Goal: Information Seeking & Learning: Find specific fact

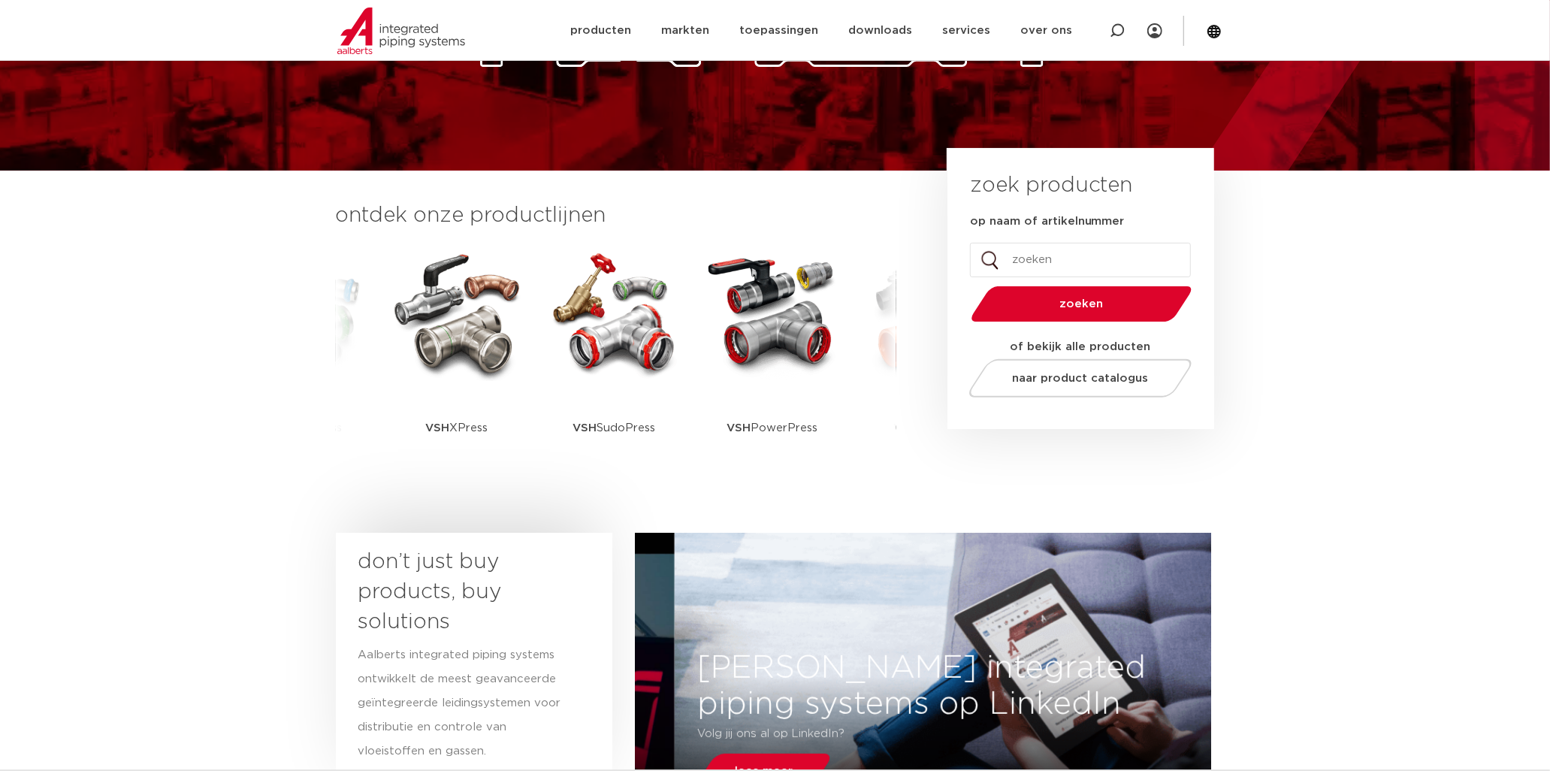
click at [433, 346] on img at bounding box center [456, 313] width 135 height 135
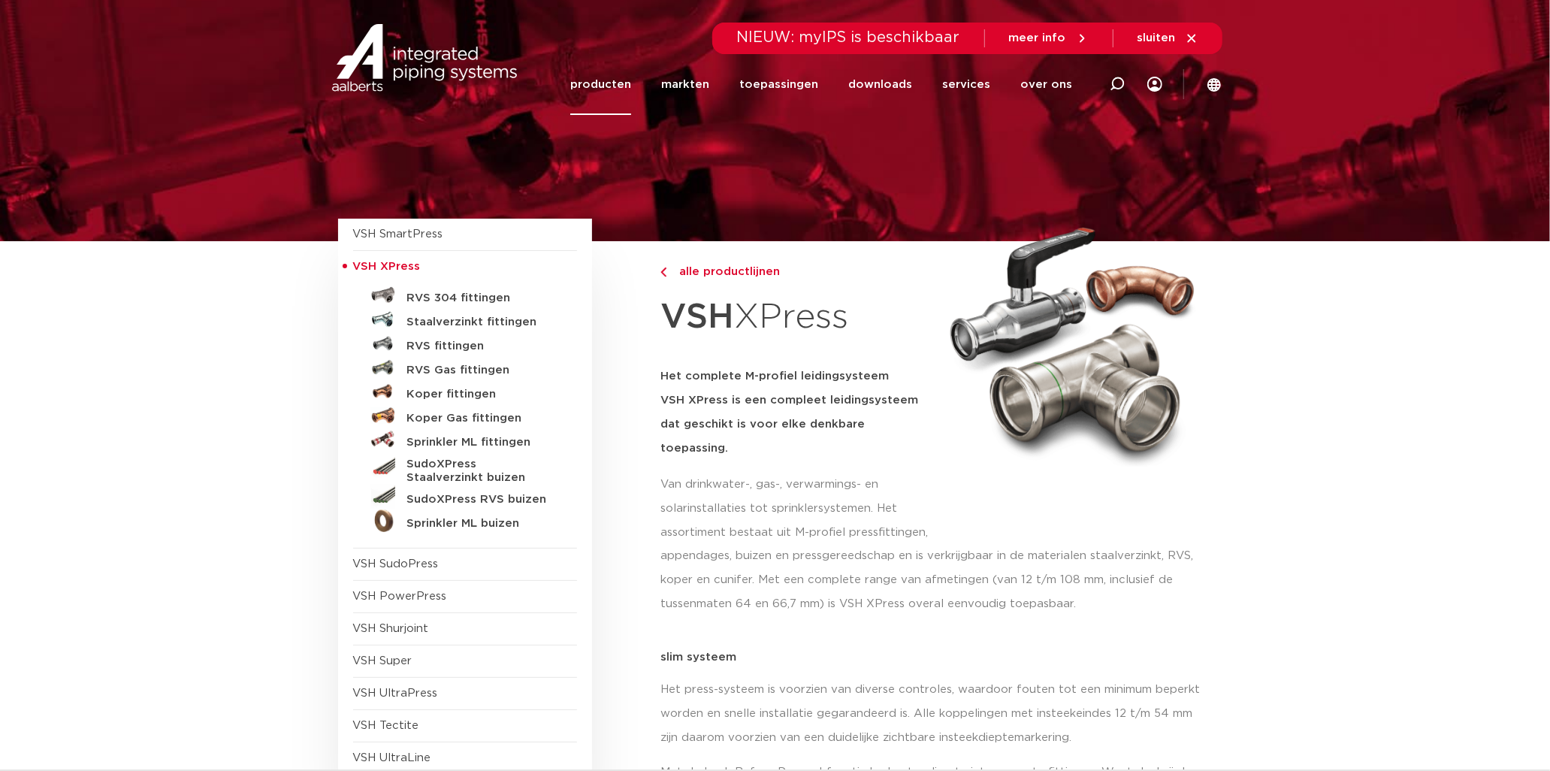
click at [432, 419] on h5 "Koper Gas fittingen" at bounding box center [481, 419] width 149 height 14
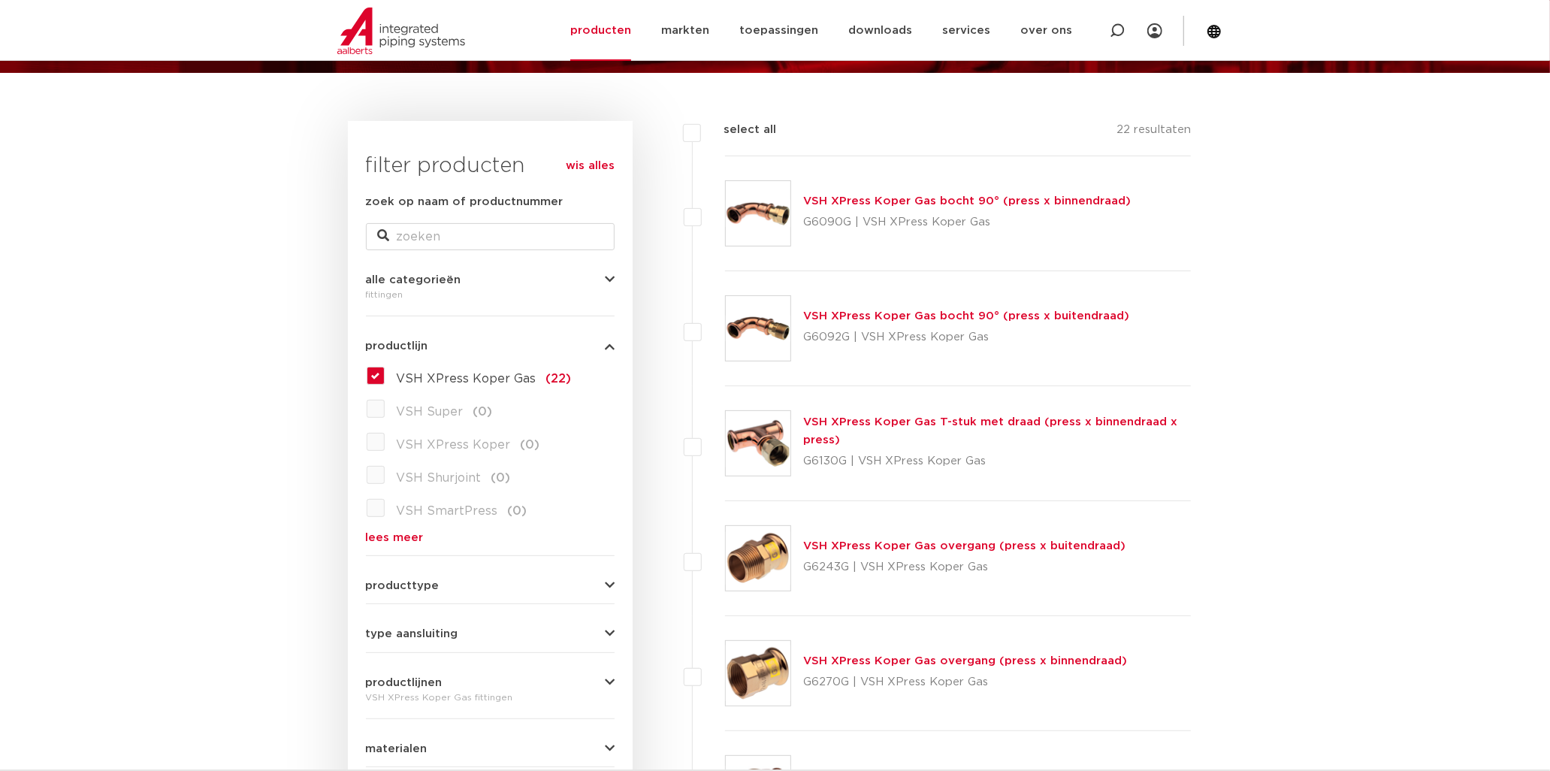
scroll to position [83, 0]
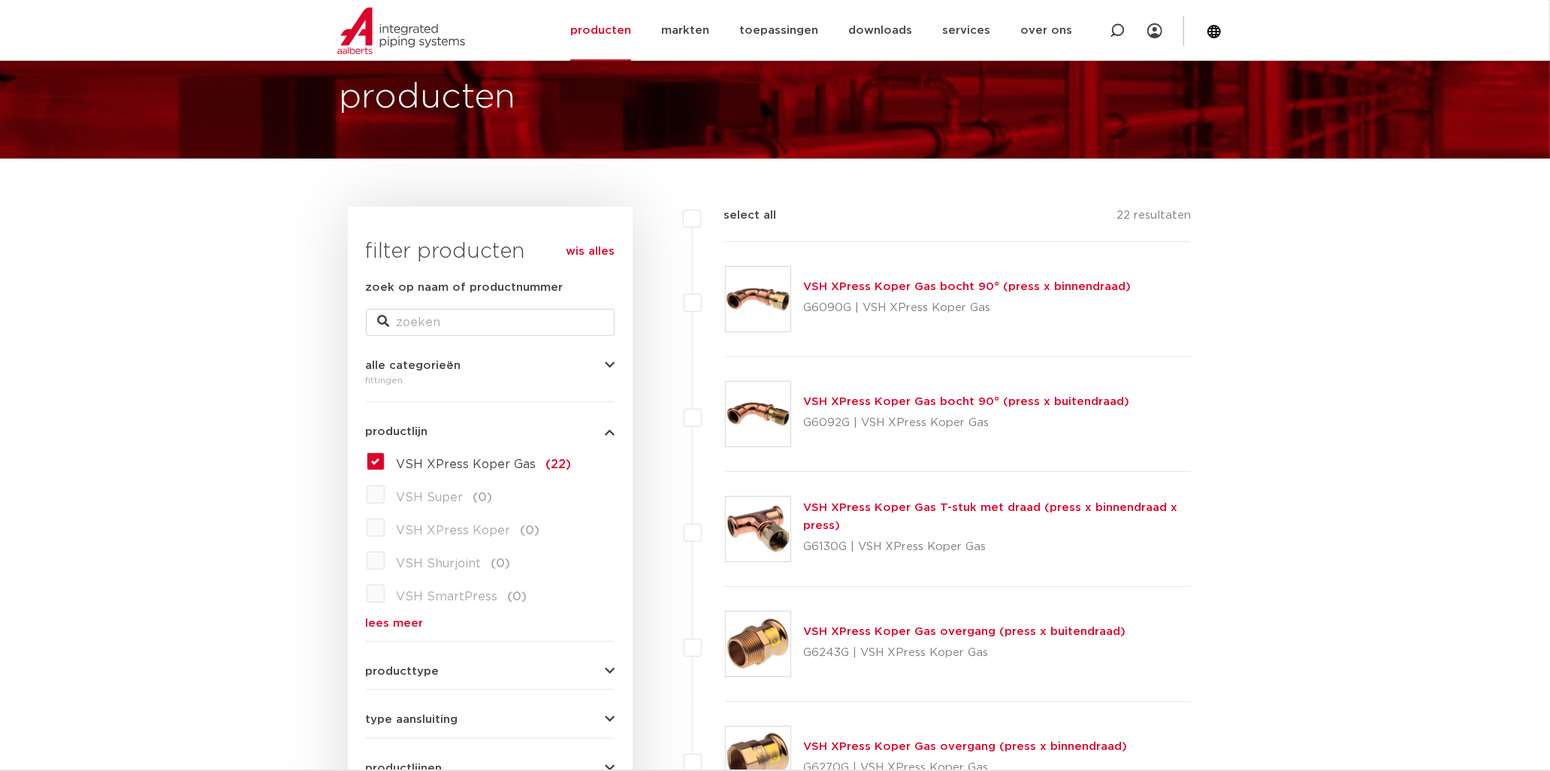
click at [828, 424] on p "G6092G | VSH XPress Koper Gas" at bounding box center [966, 423] width 326 height 24
copy p "G6092G"
click at [856, 393] on div "VSH XPress Koper Gas bocht 90° (press x buitendraad) G6092G | VSH XPress Koper …" at bounding box center [966, 414] width 326 height 42
click at [853, 398] on link "VSH XPress Koper Gas bocht 90° (press x buitendraad)" at bounding box center [966, 401] width 326 height 11
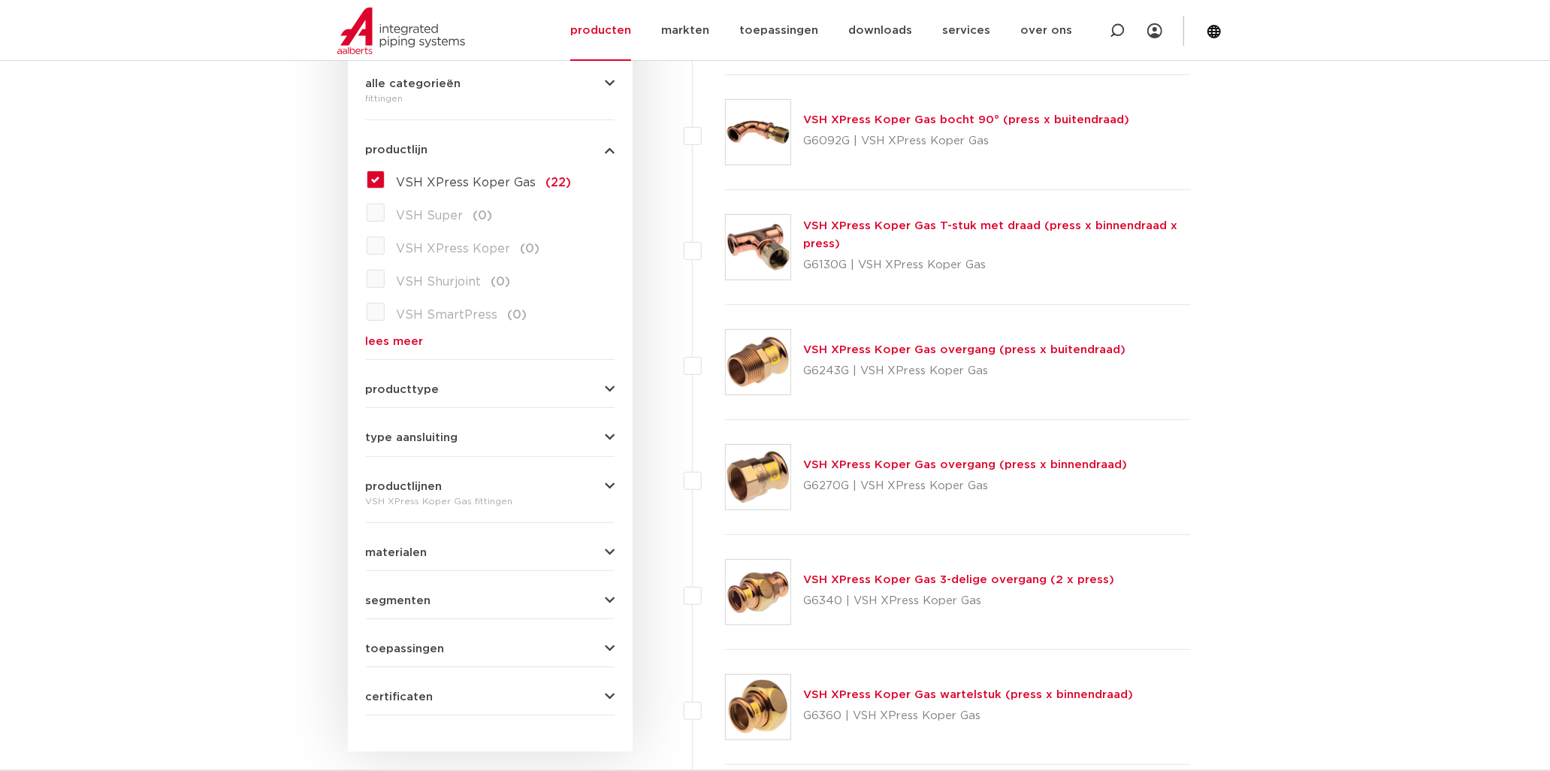
scroll to position [333, 0]
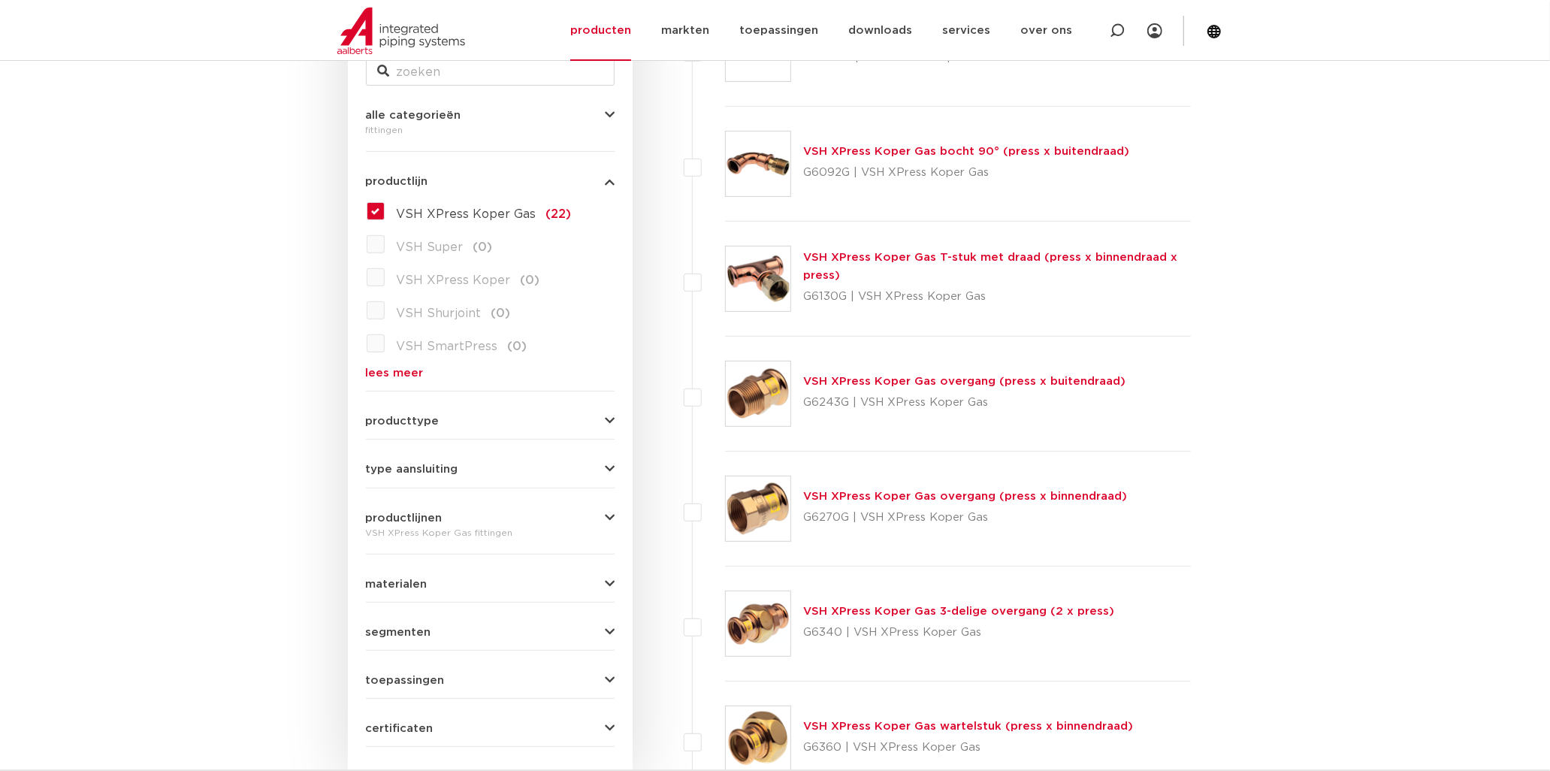
click at [842, 376] on link "VSH XPress Koper Gas overgang (press x buitendraad)" at bounding box center [964, 381] width 322 height 11
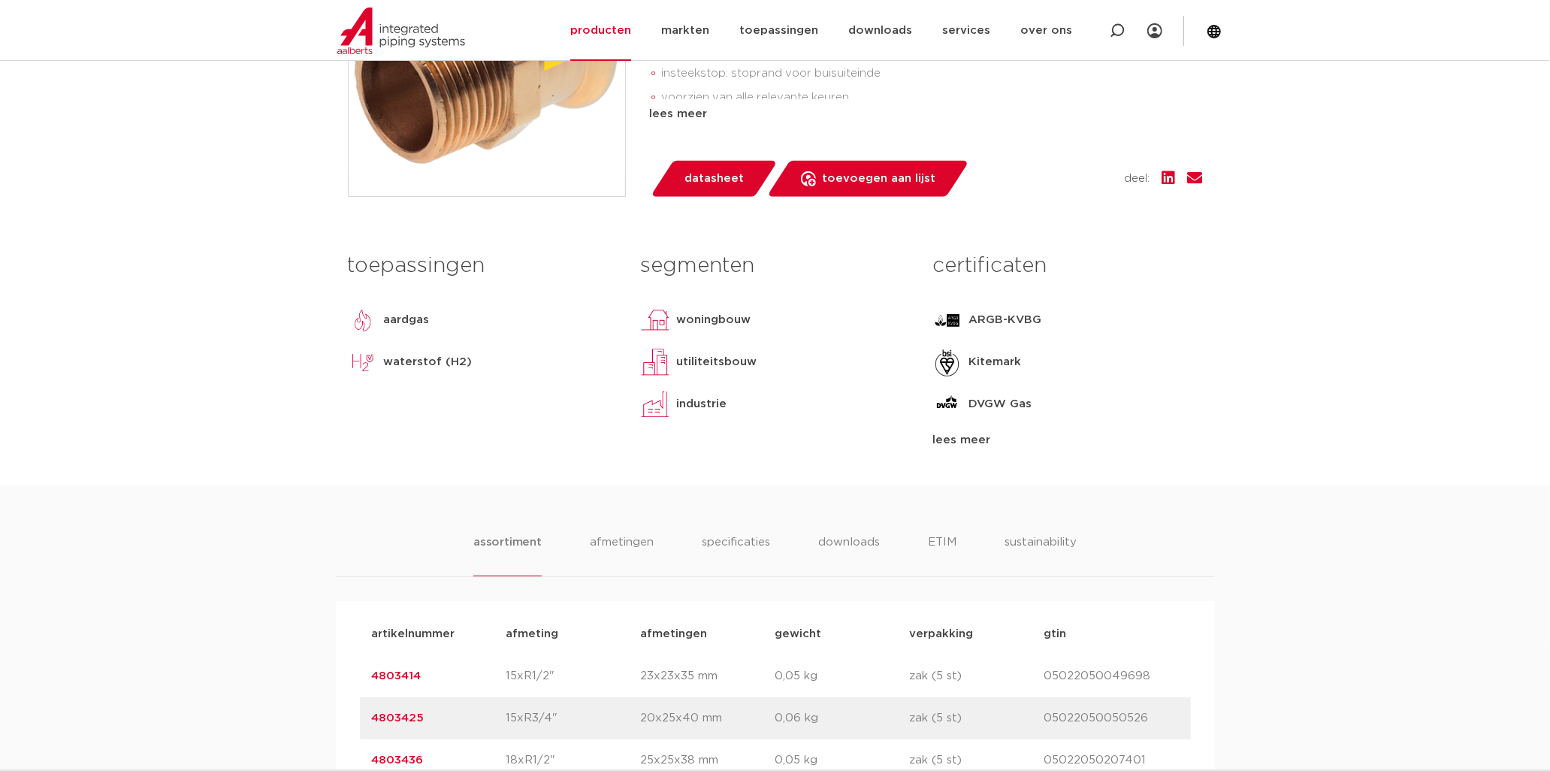
scroll to position [918, 0]
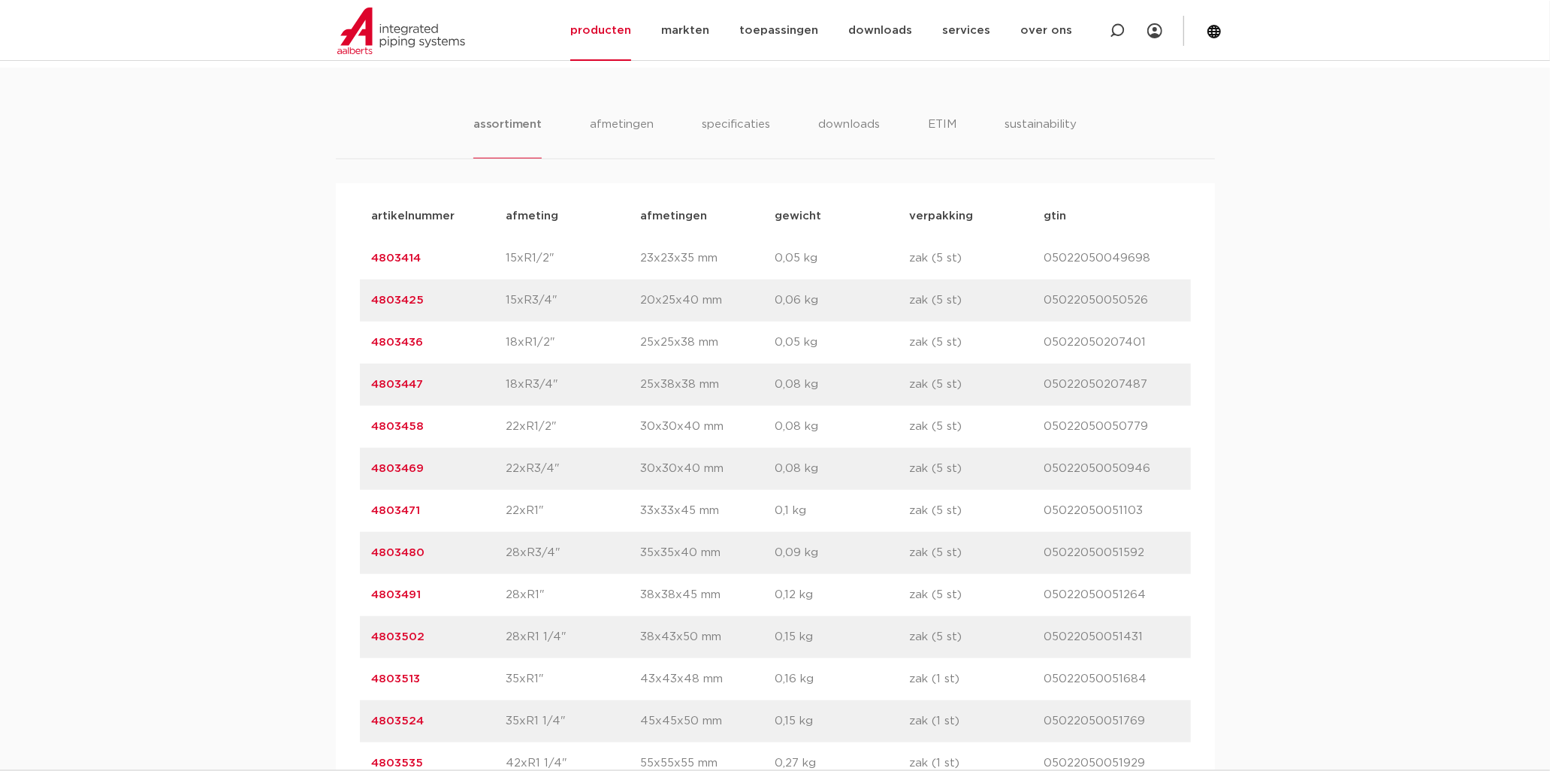
drag, startPoint x: 364, startPoint y: 430, endPoint x: 454, endPoint y: 424, distance: 90.3
click at [454, 424] on div "artikelnummer 4803458 afmeting 22xR1/2" afmetingen 30x30x40 mm gewicht 0,08 kg …" at bounding box center [775, 427] width 831 height 42
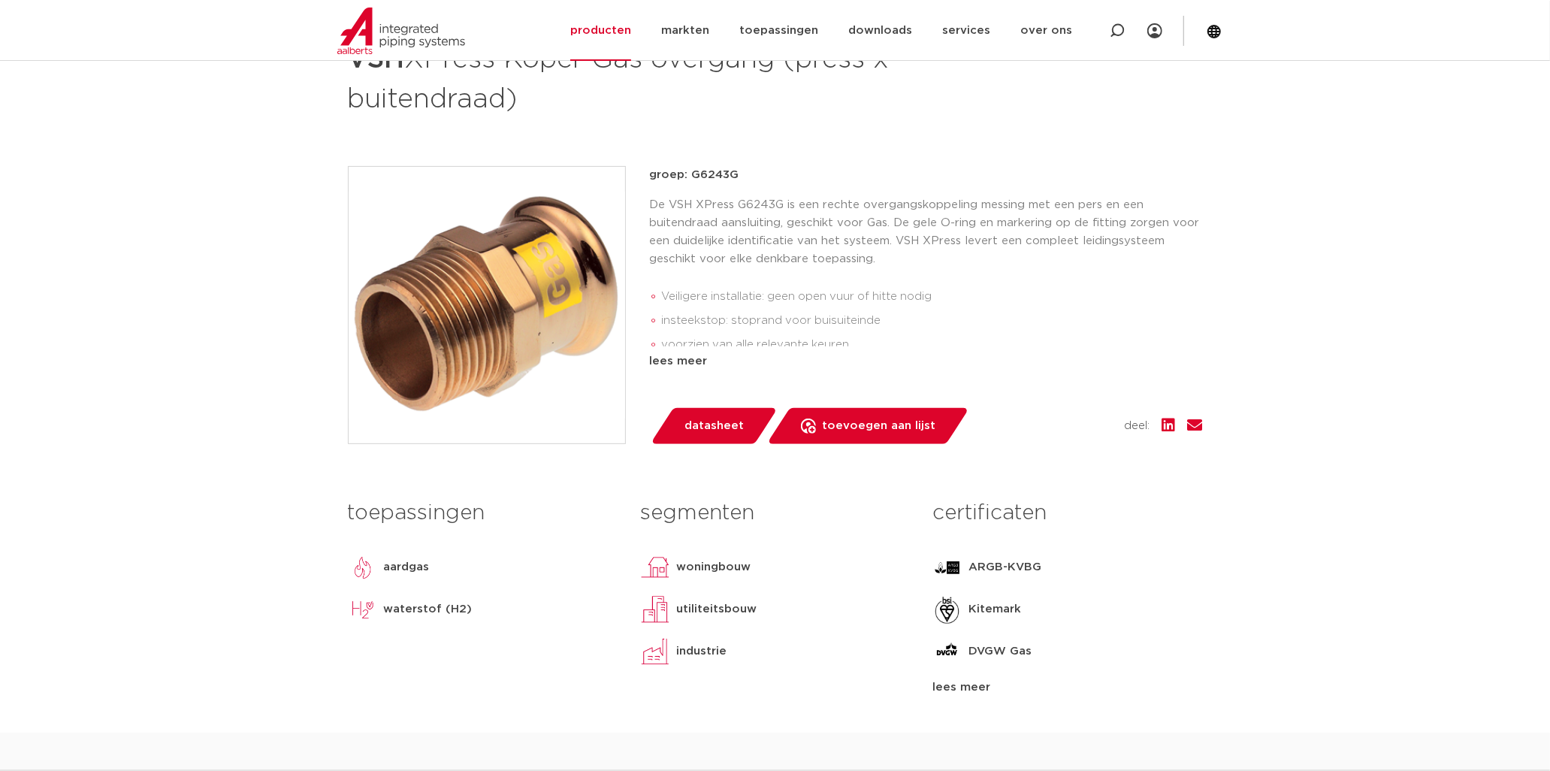
scroll to position [250, 0]
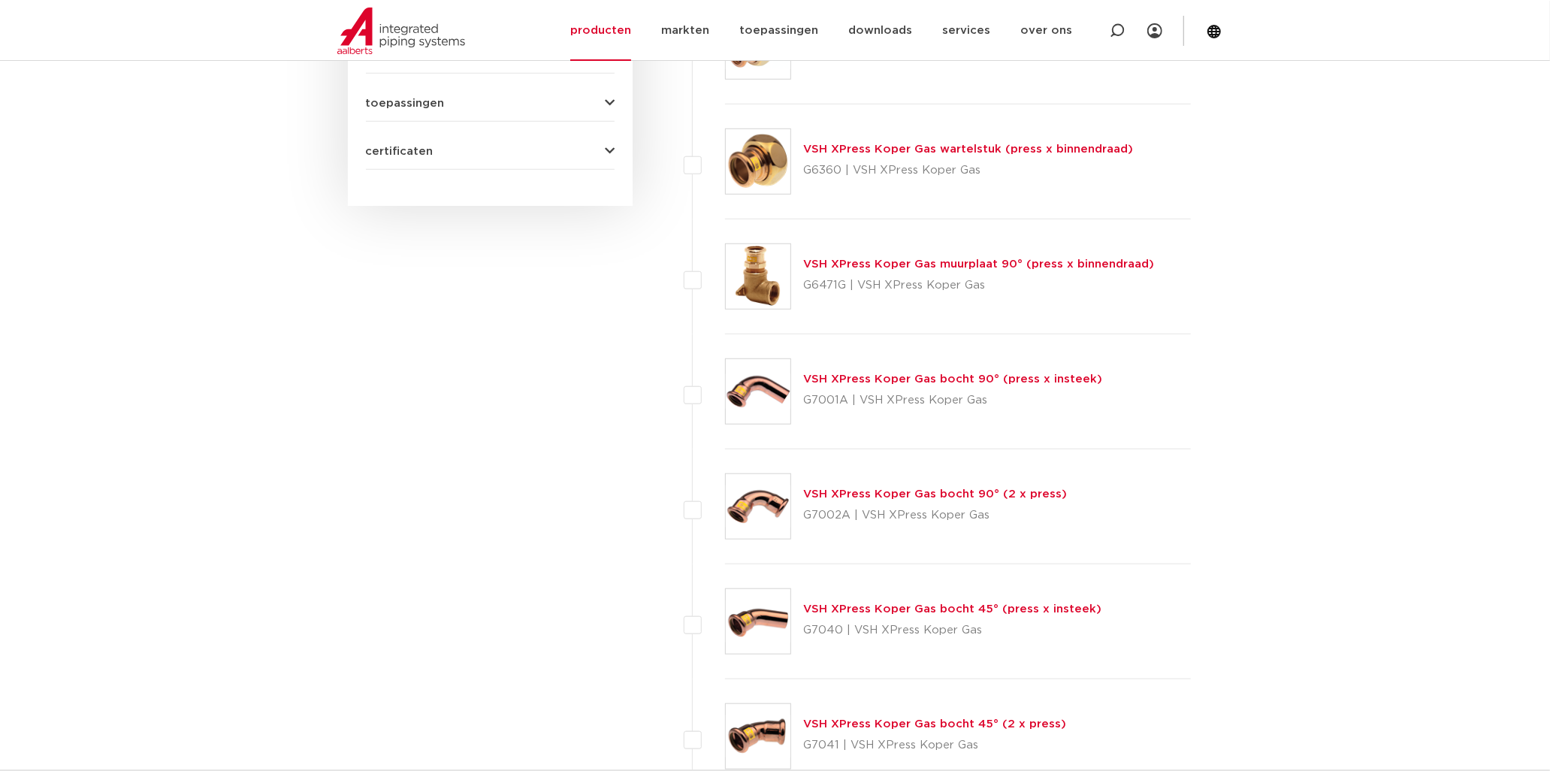
scroll to position [918, 0]
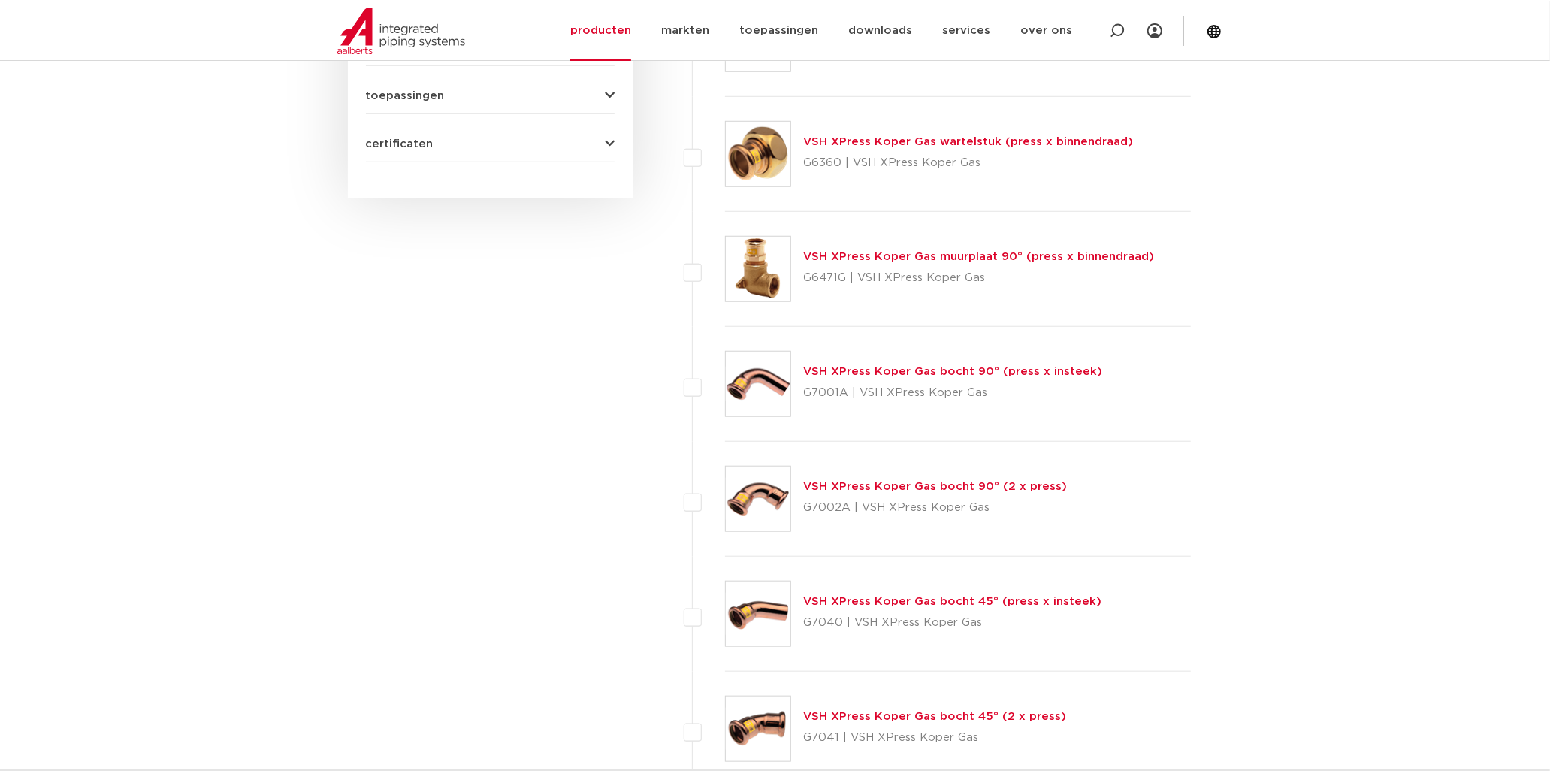
click at [835, 366] on link "VSH XPress Koper Gas bocht 90° (press x insteek)" at bounding box center [952, 371] width 299 height 11
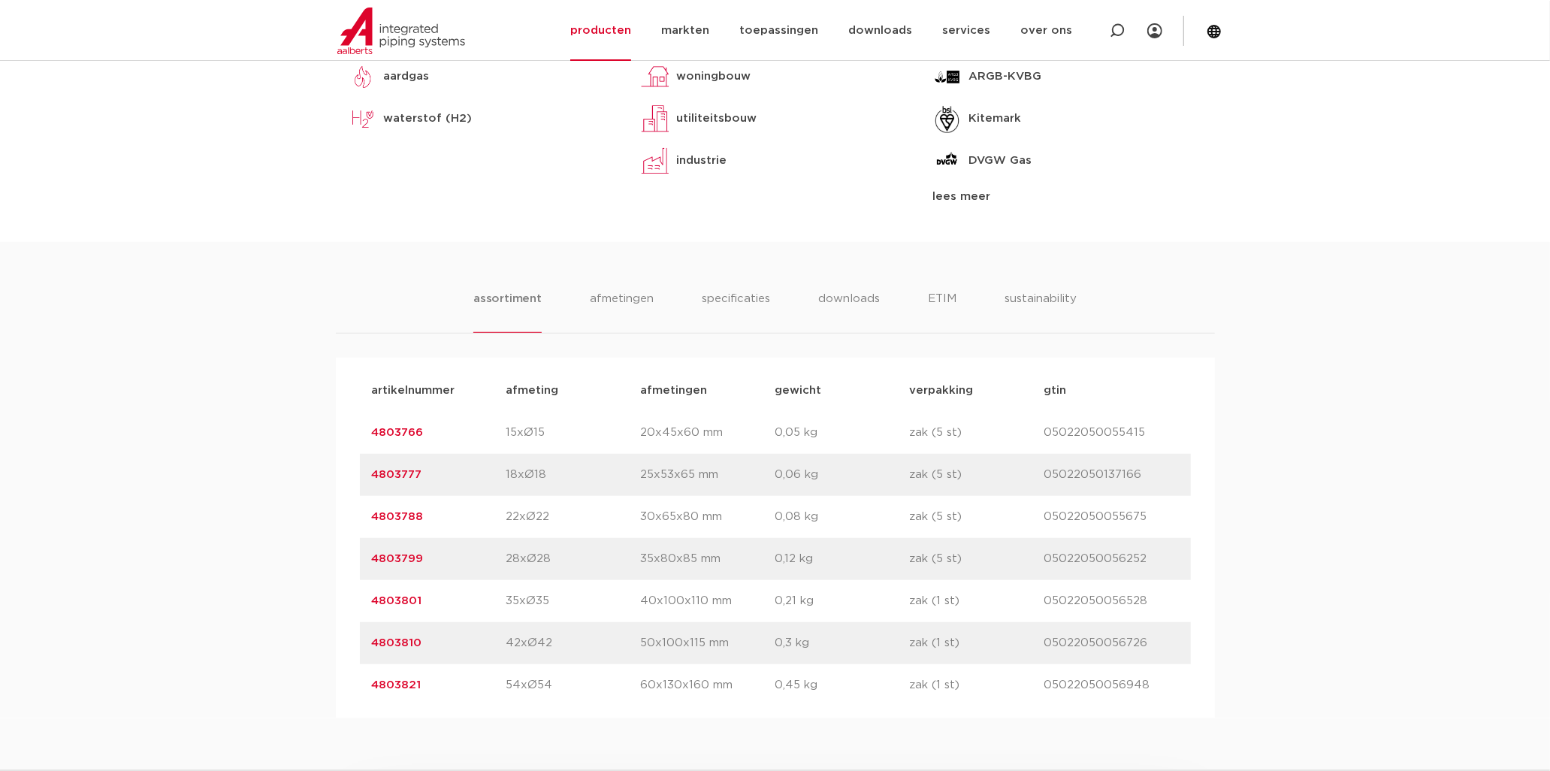
scroll to position [834, 0]
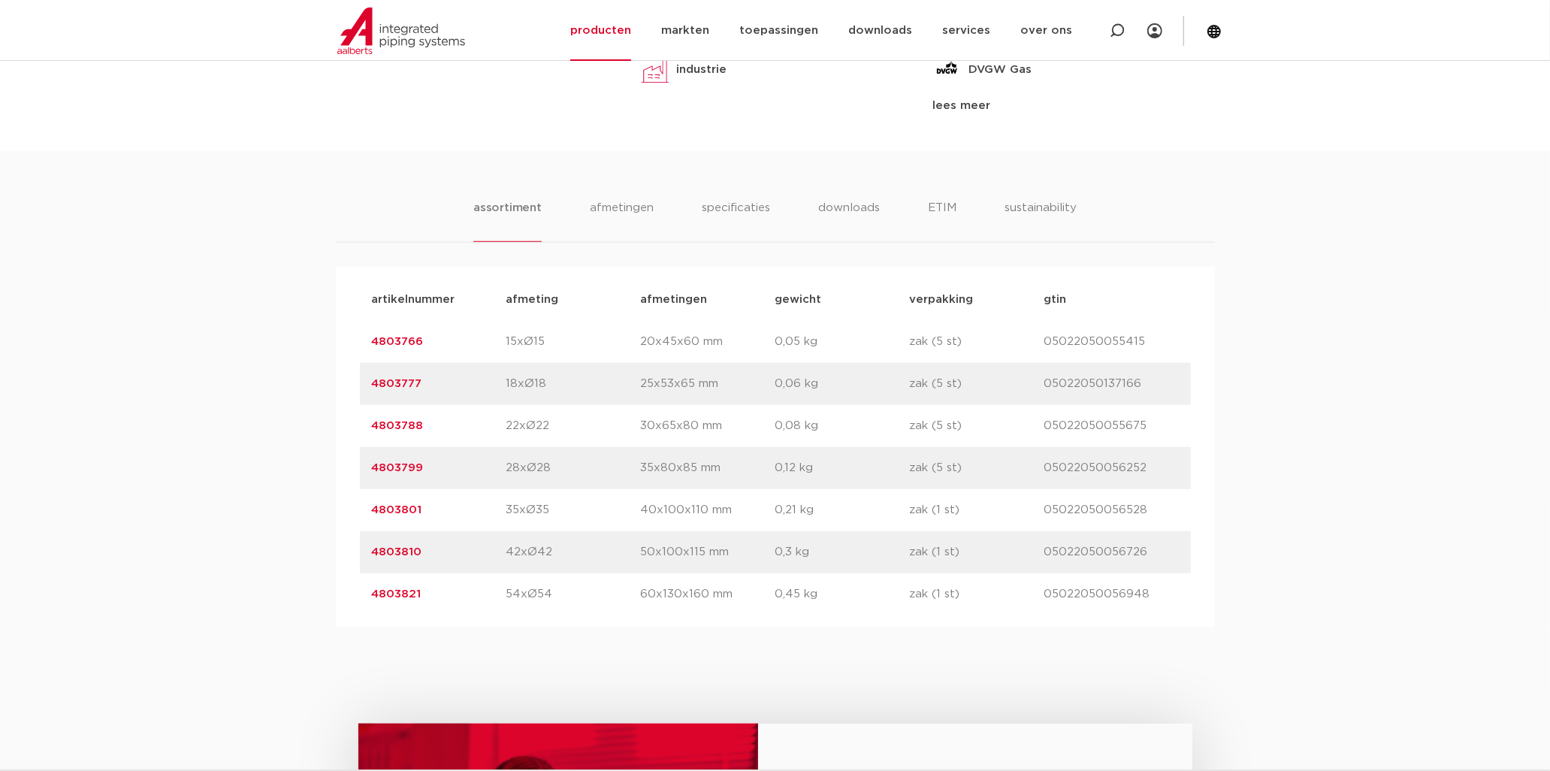
drag, startPoint x: 443, startPoint y: 419, endPoint x: 333, endPoint y: 424, distance: 109.8
click at [333, 424] on div "assortiment afmetingen specificaties downloads ETIM sustainability assortiment …" at bounding box center [775, 389] width 1550 height 476
drag, startPoint x: 333, startPoint y: 424, endPoint x: 396, endPoint y: 425, distance: 62.4
copy link "4803788"
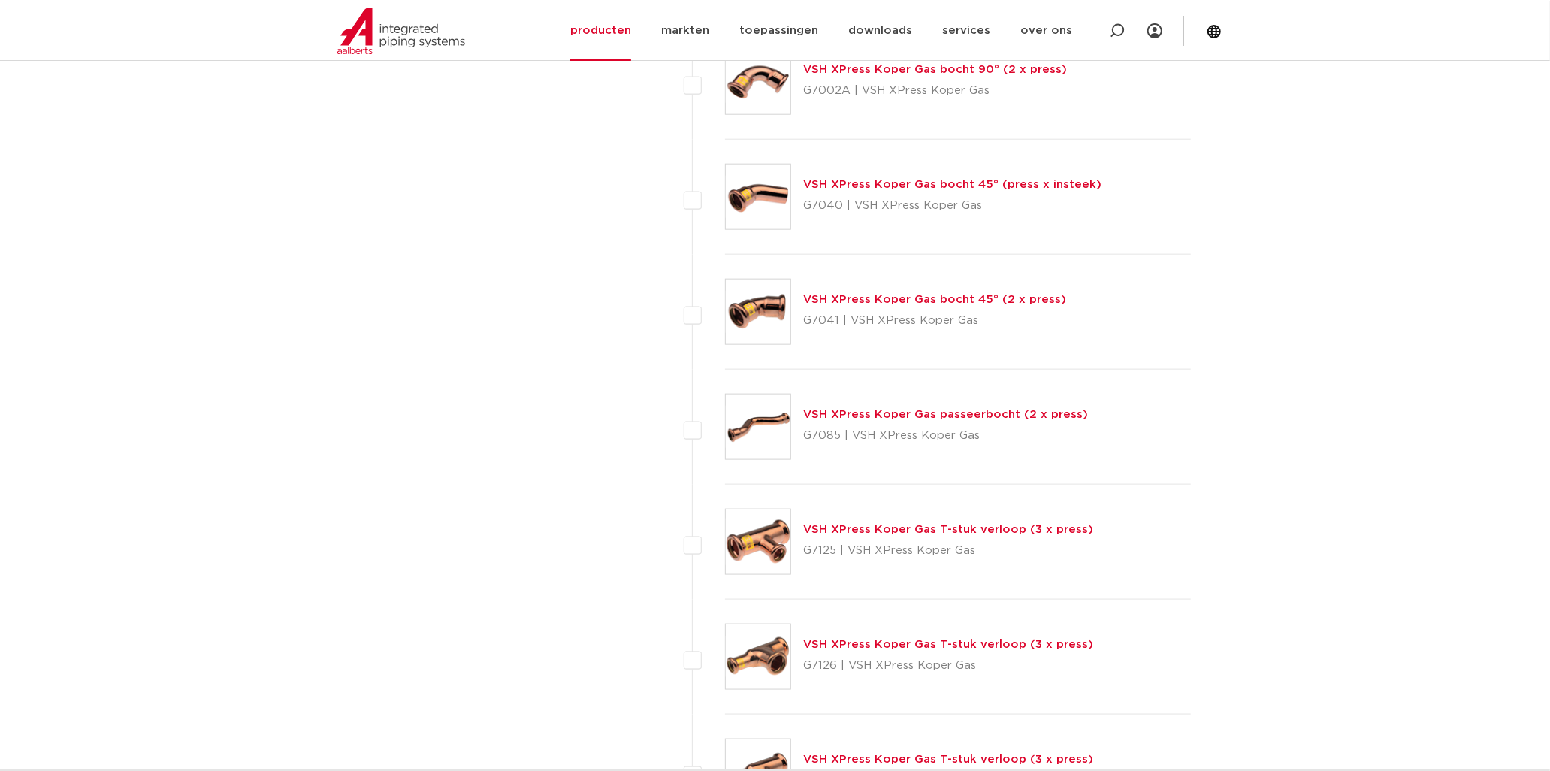
scroll to position [1502, 0]
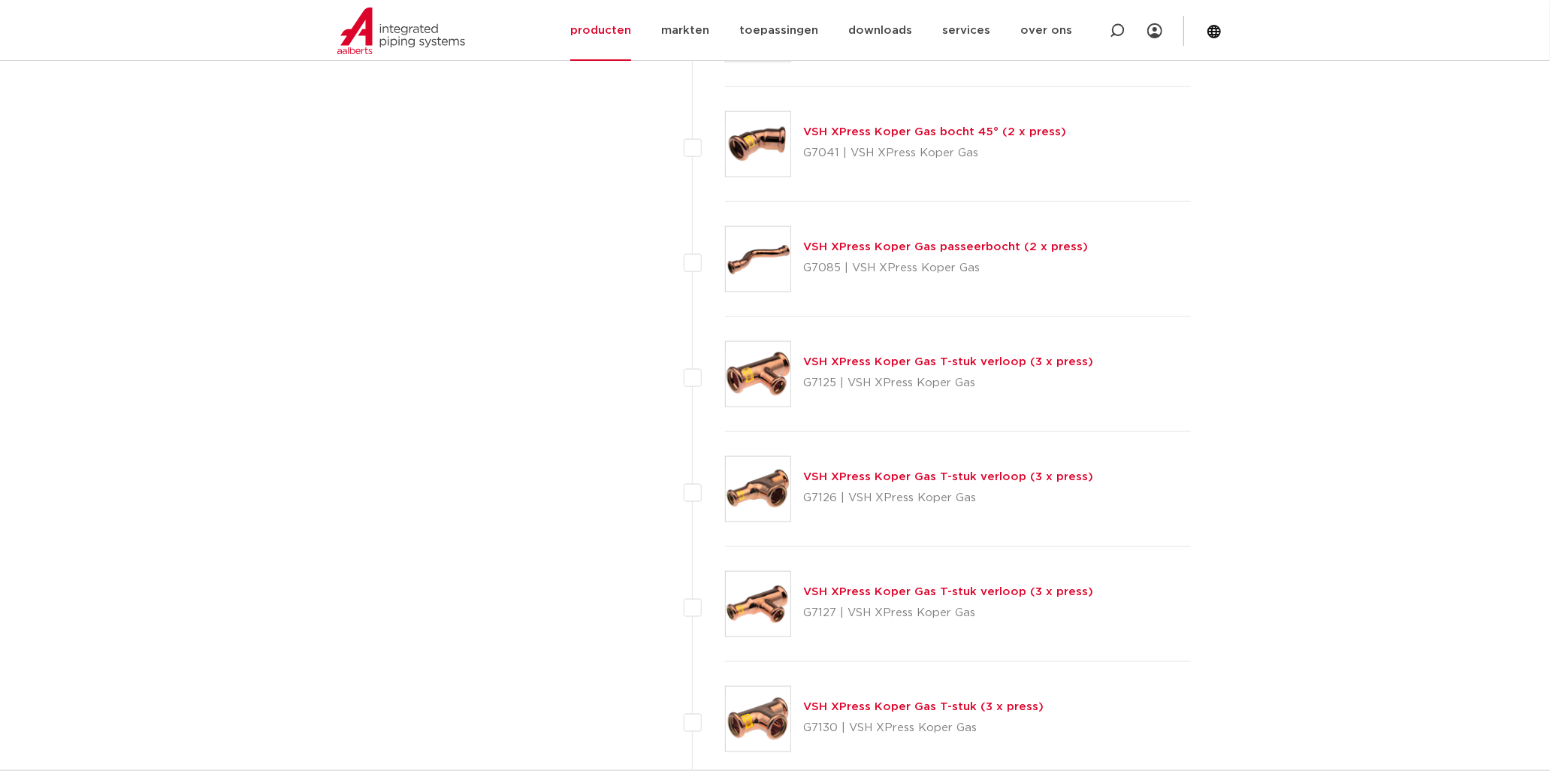
click at [889, 474] on link "VSH XPress Koper Gas T-stuk verloop (3 x press)" at bounding box center [948, 476] width 290 height 11
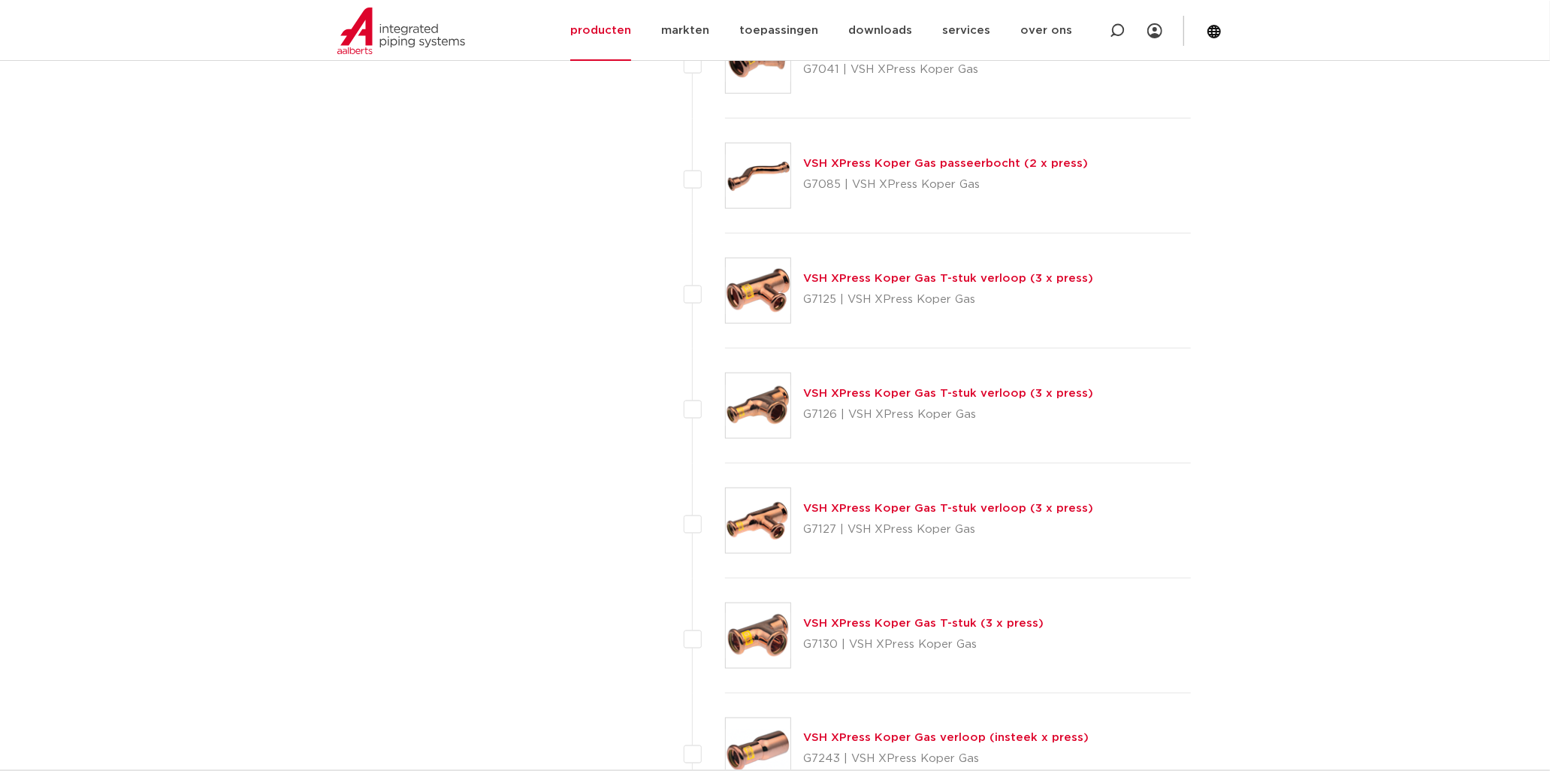
click at [850, 391] on link "VSH XPress Koper Gas T-stuk verloop (3 x press)" at bounding box center [948, 393] width 290 height 11
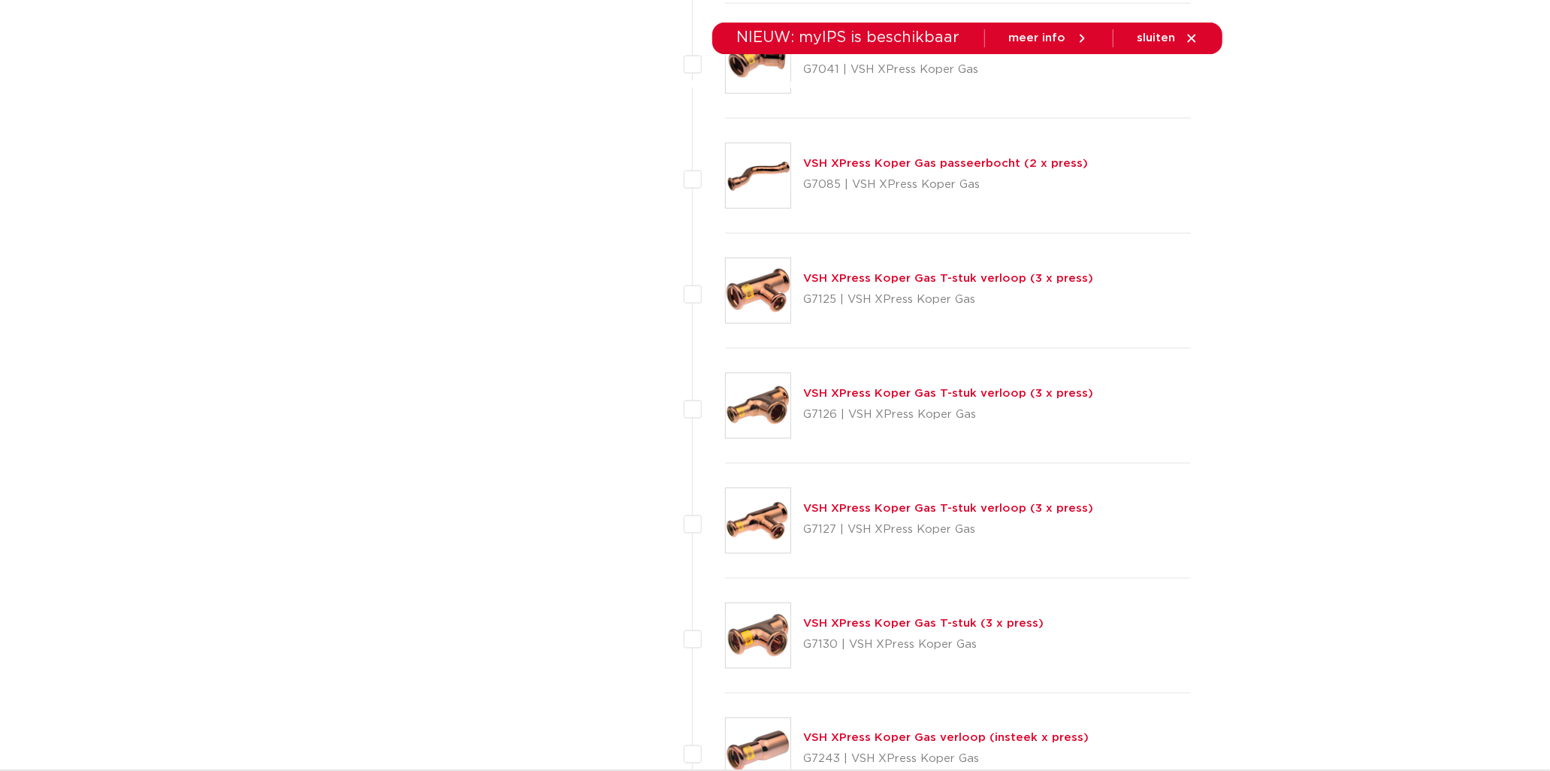
scroll to position [1586, 0]
click at [853, 508] on link "VSH XPress Koper Gas T-stuk verloop (3 x press)" at bounding box center [948, 507] width 290 height 11
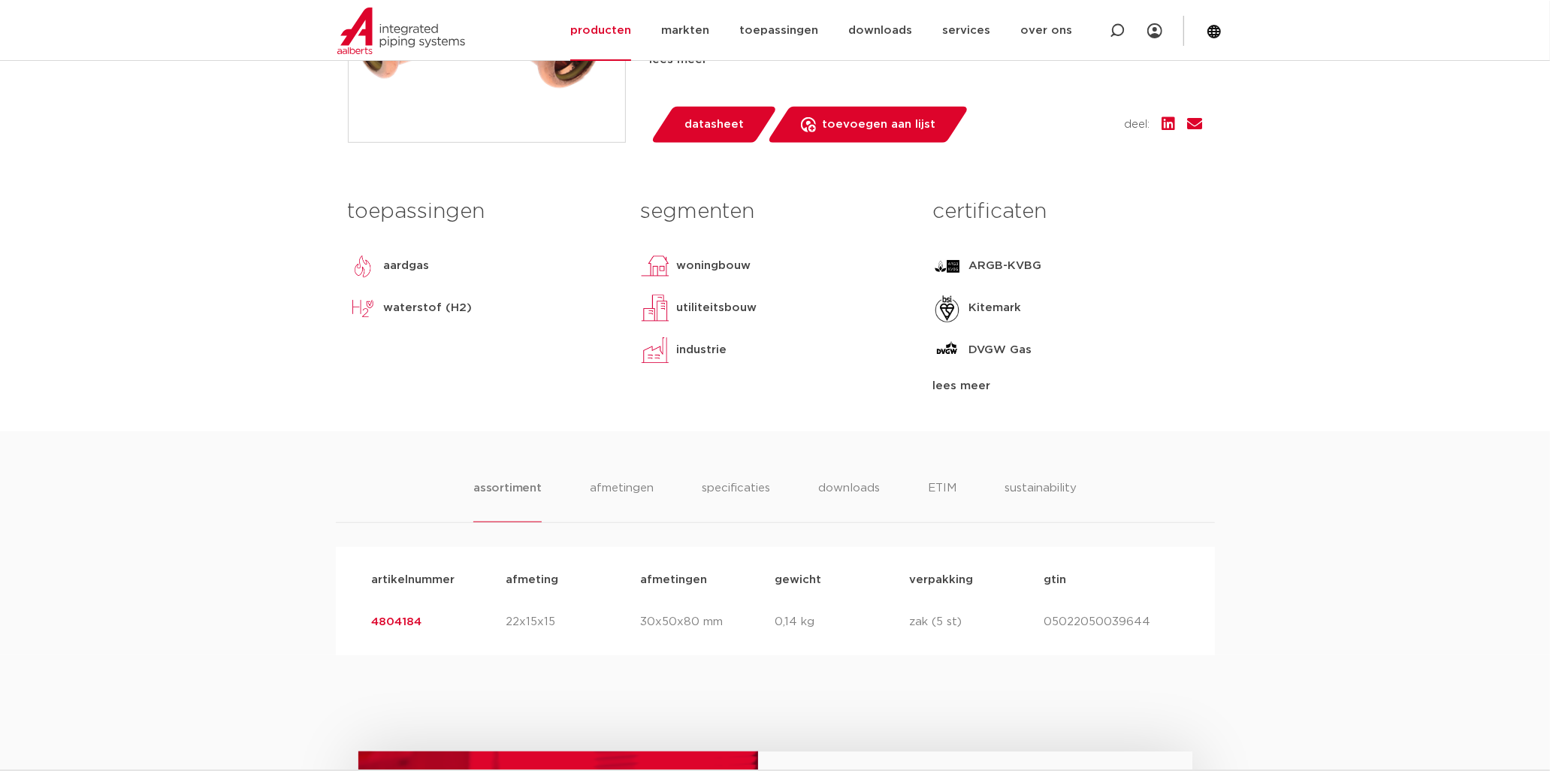
scroll to position [500, 0]
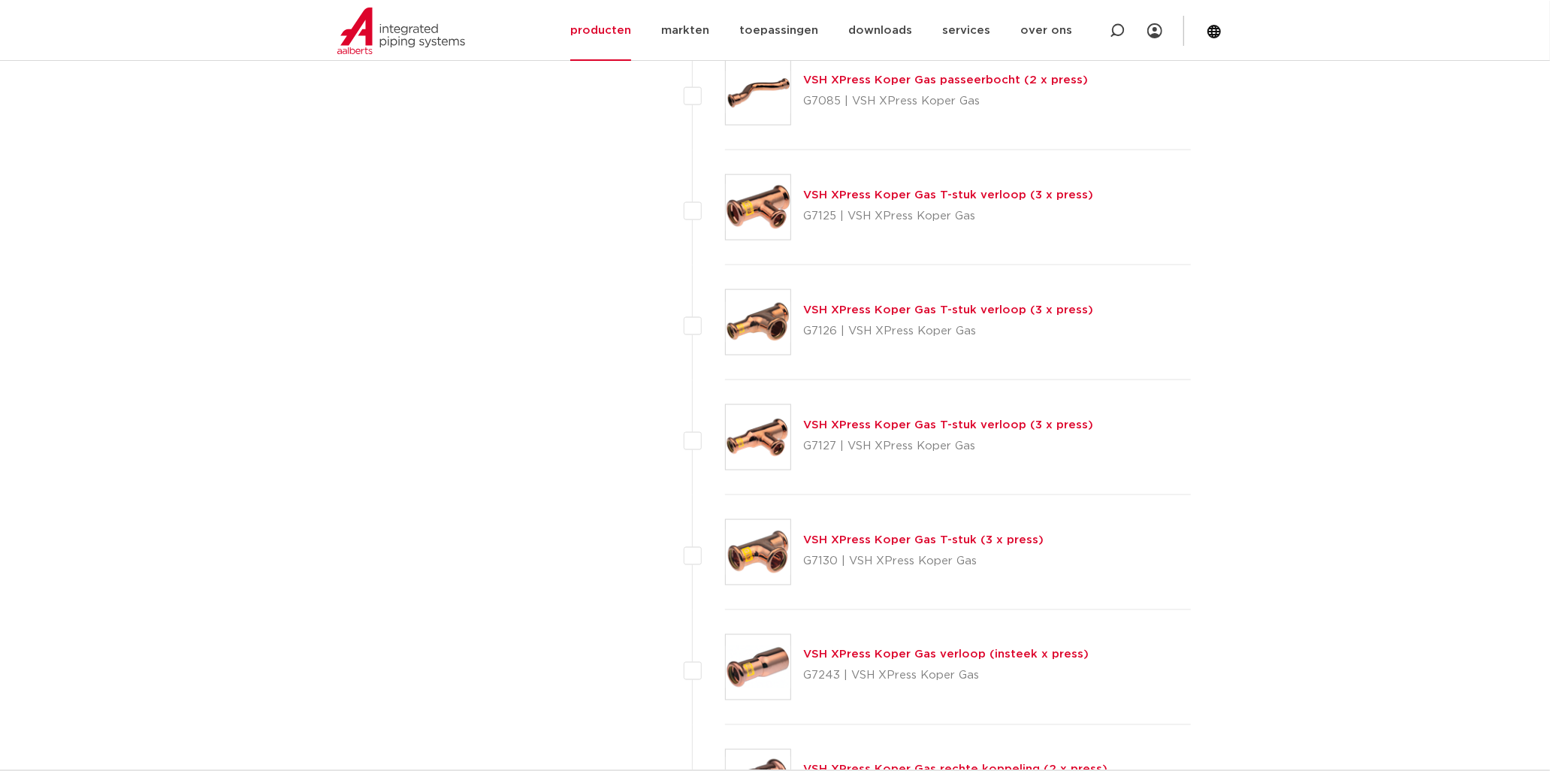
scroll to position [1586, 0]
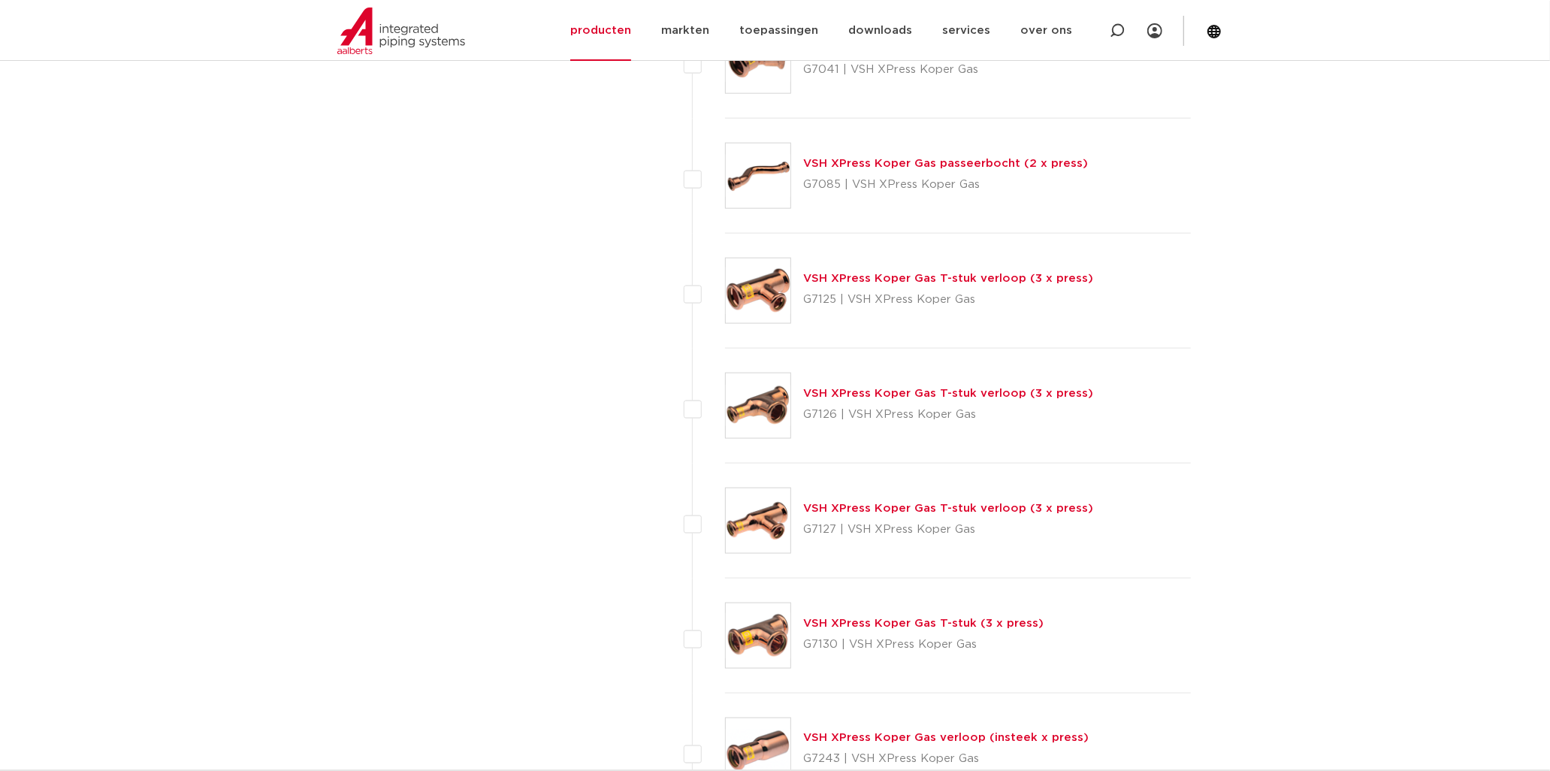
click at [844, 389] on link "VSH XPress Koper Gas T-stuk verloop (3 x press)" at bounding box center [948, 393] width 290 height 11
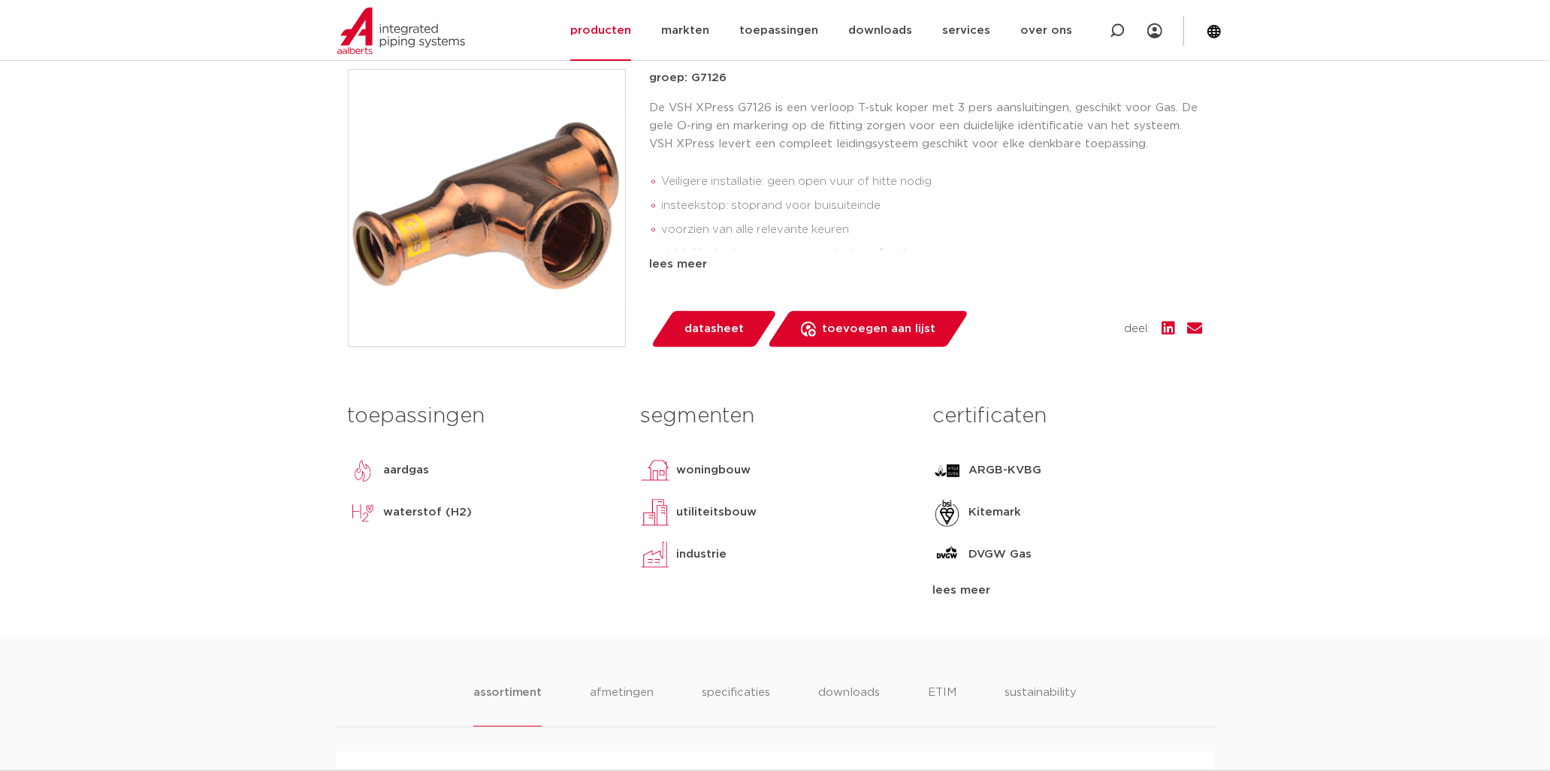
scroll to position [250, 0]
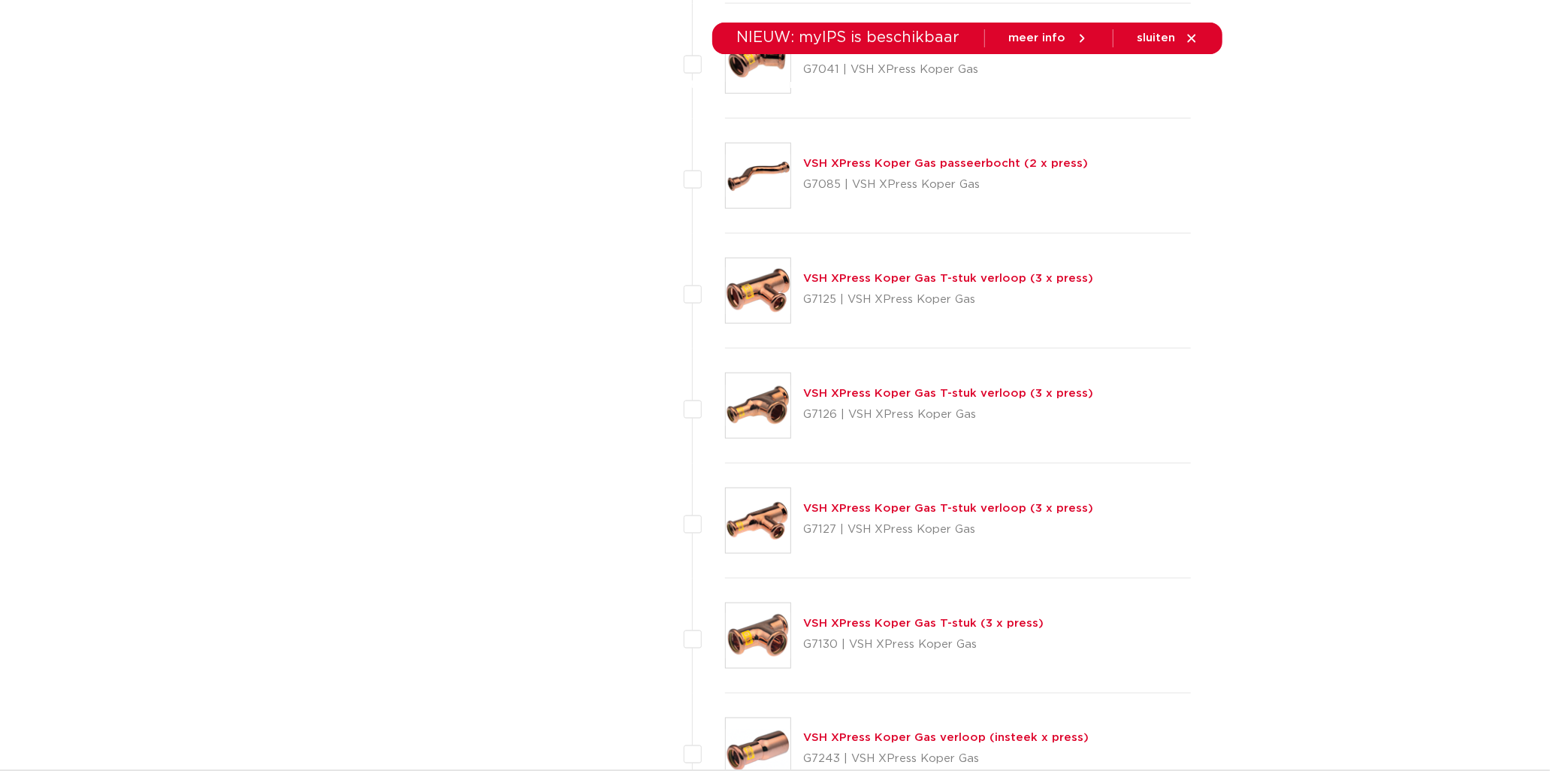
click at [856, 502] on link "VSH XPress Koper Gas T-stuk verloop (3 x press)" at bounding box center [948, 507] width 290 height 11
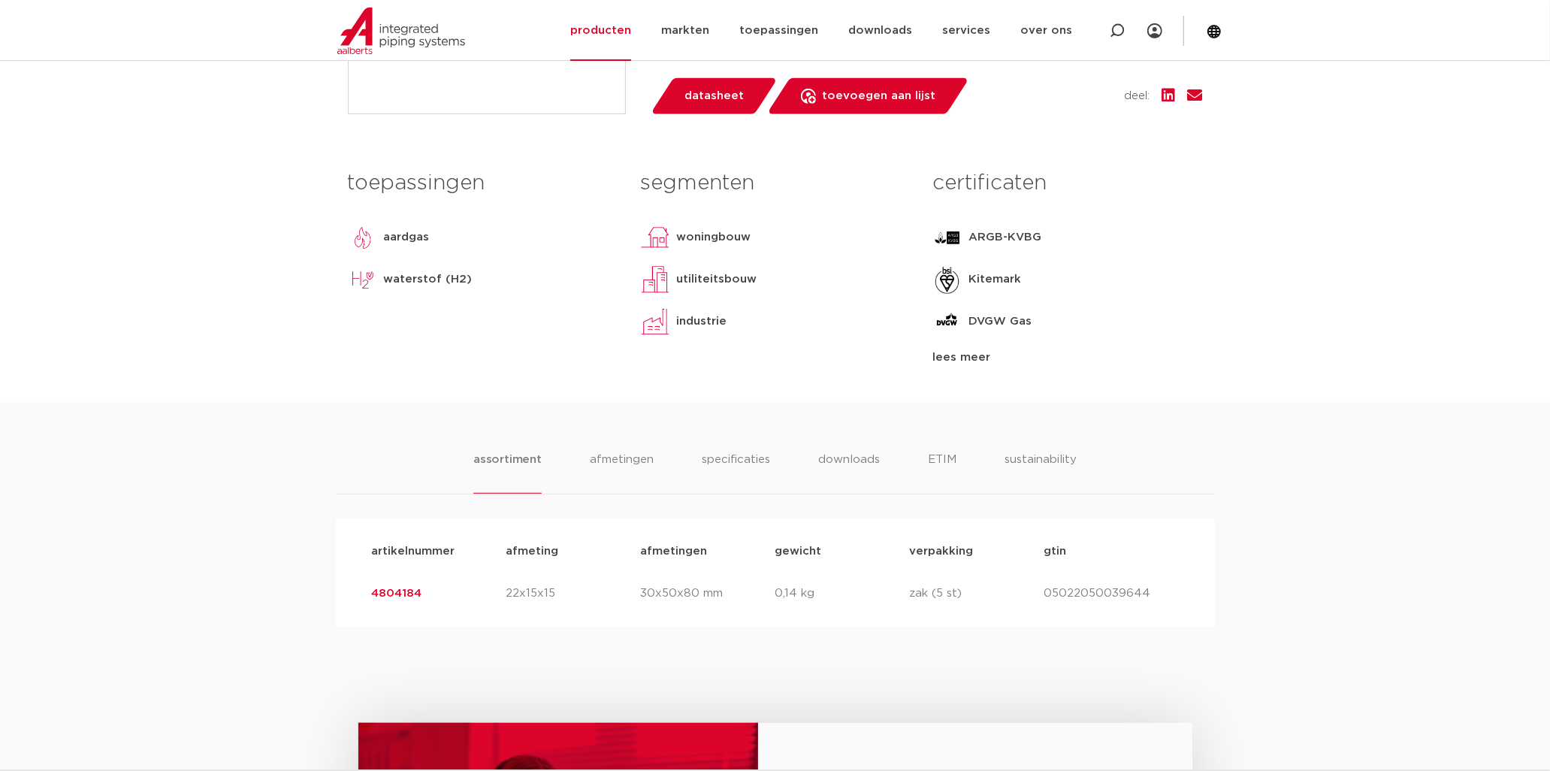
scroll to position [584, 0]
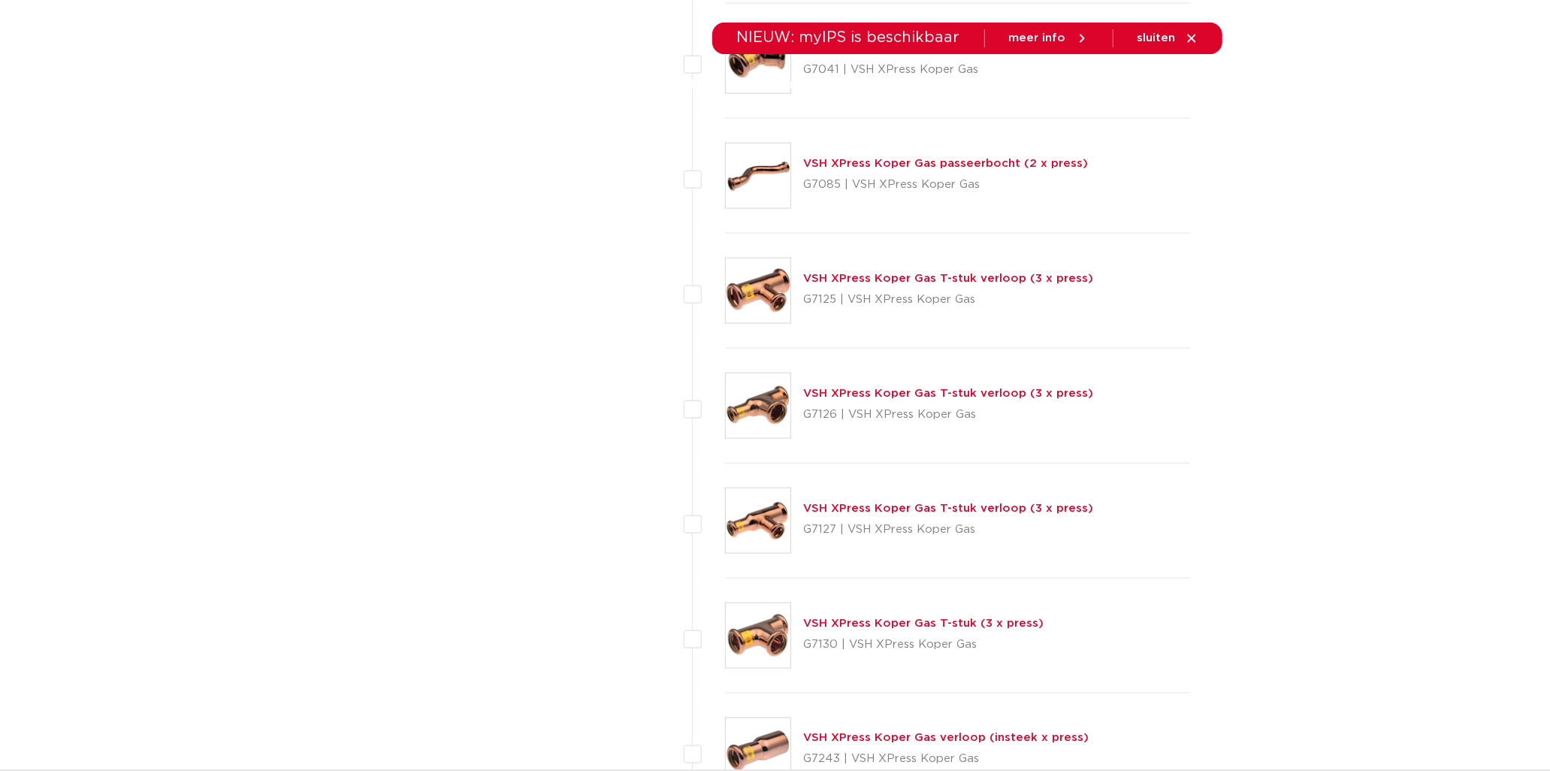
click at [846, 275] on link "VSH XPress Koper Gas T-stuk verloop (3 x press)" at bounding box center [948, 278] width 290 height 11
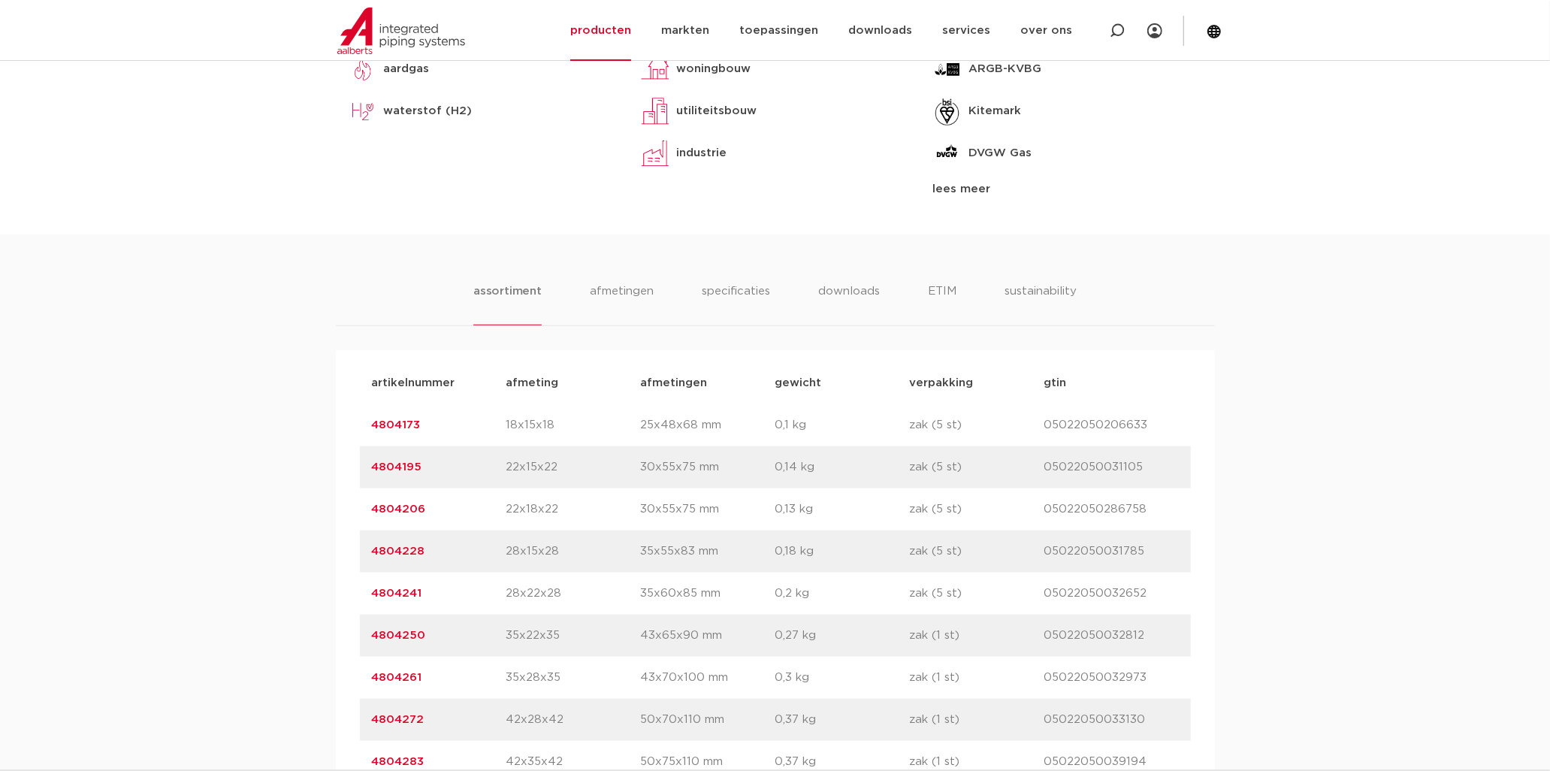
scroll to position [1001, 0]
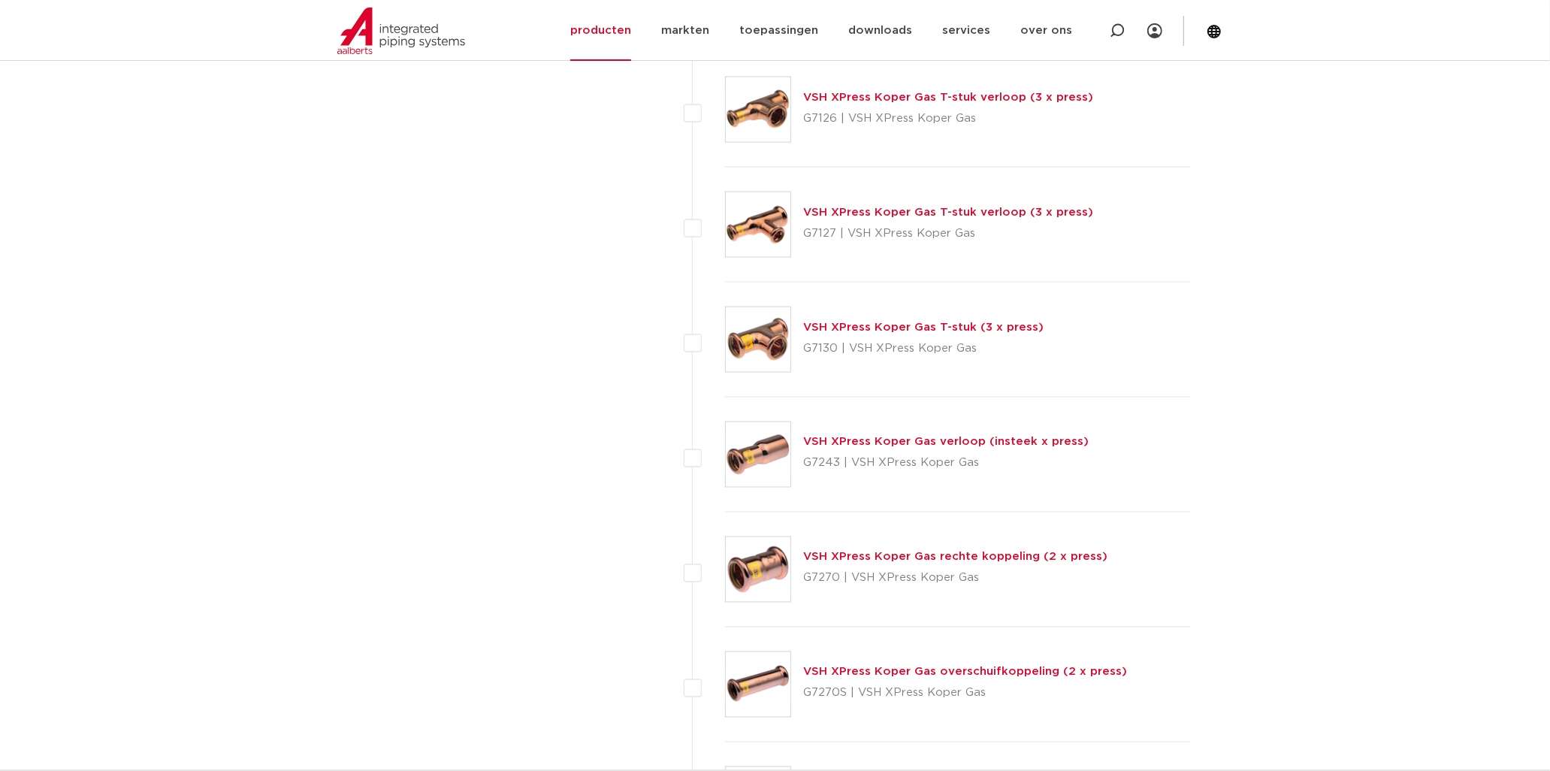
scroll to position [1919, 0]
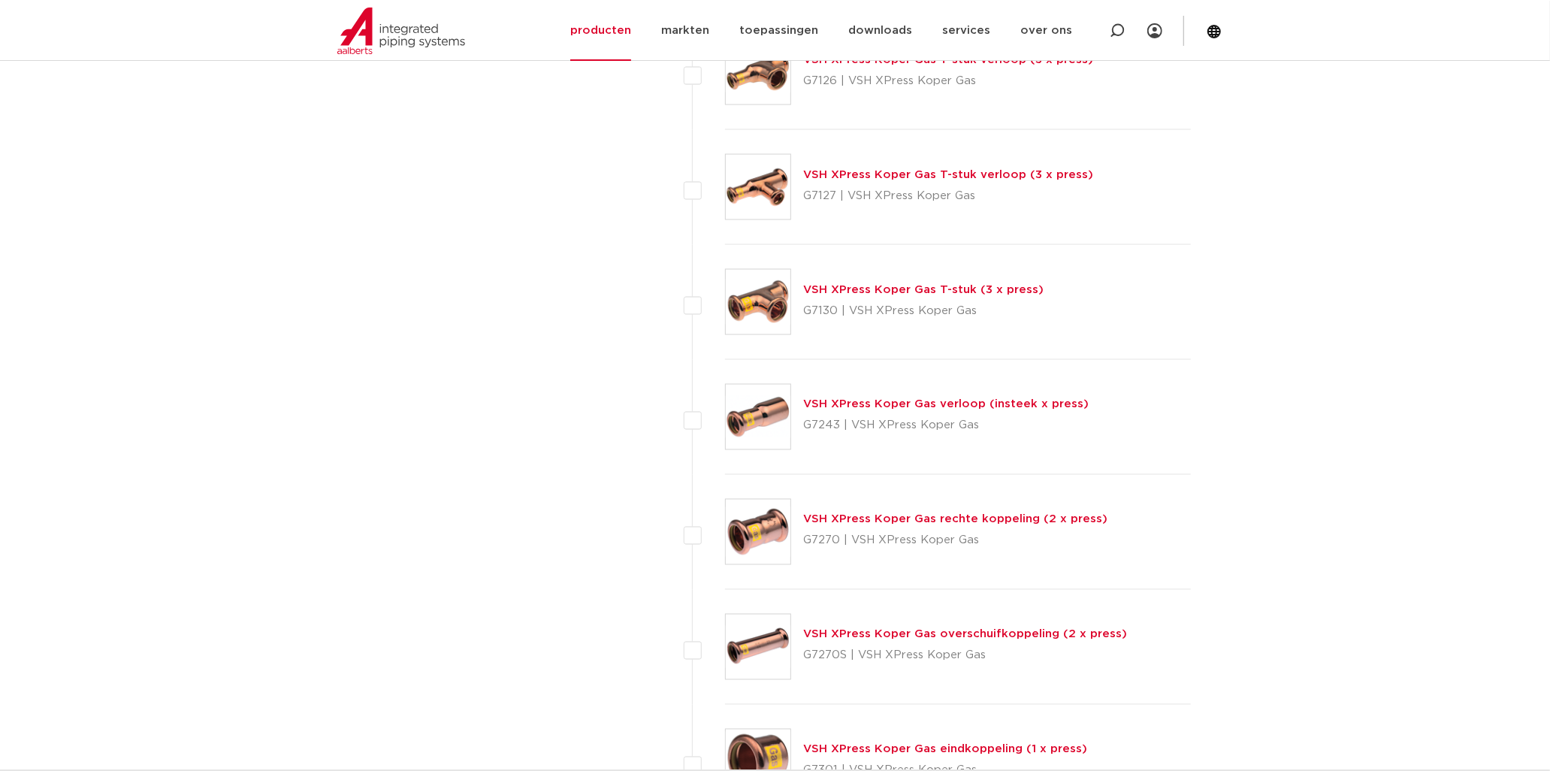
click at [927, 406] on link "VSH XPress Koper Gas verloop (insteek x press)" at bounding box center [945, 404] width 285 height 11
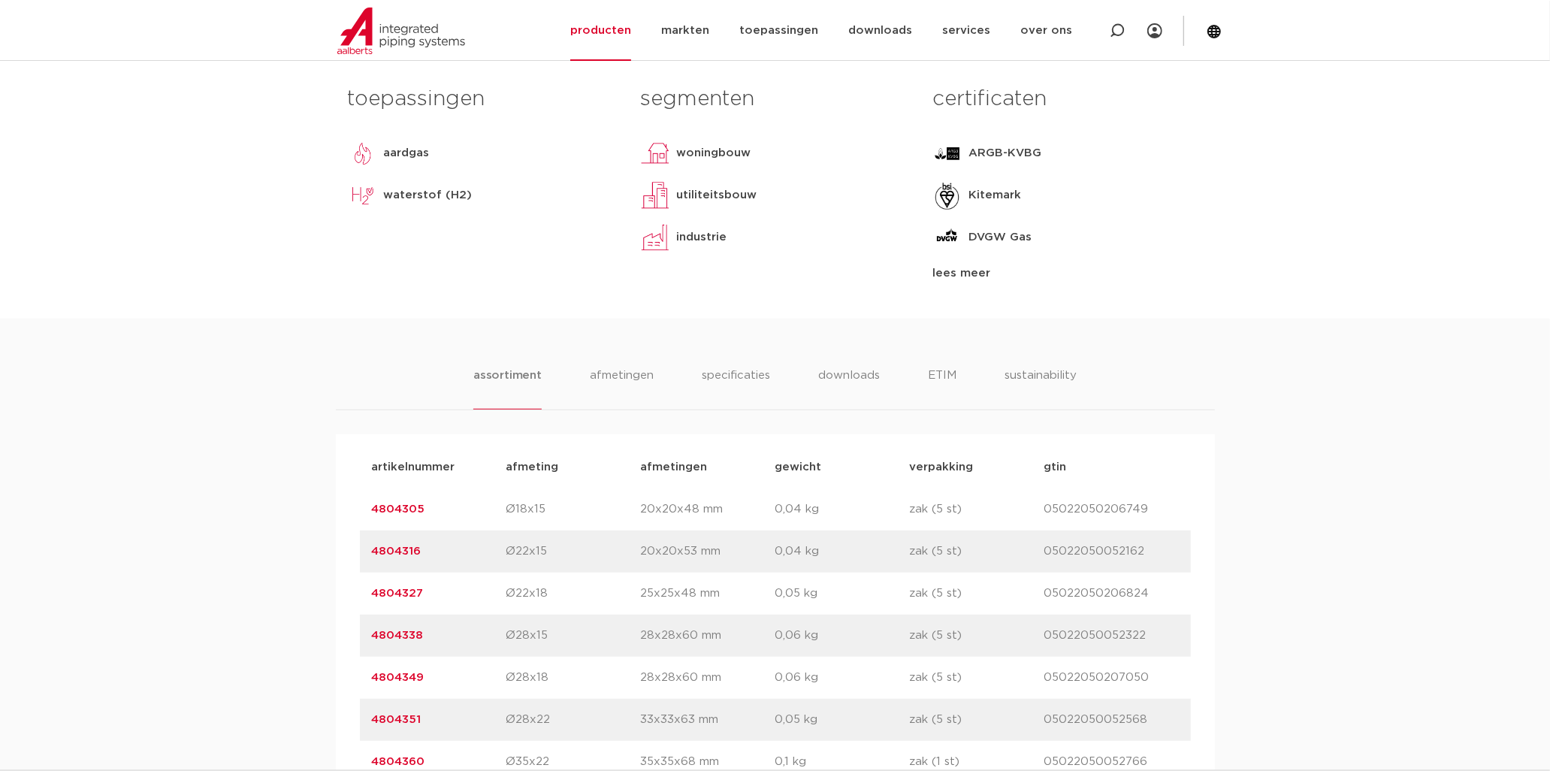
scroll to position [1001, 0]
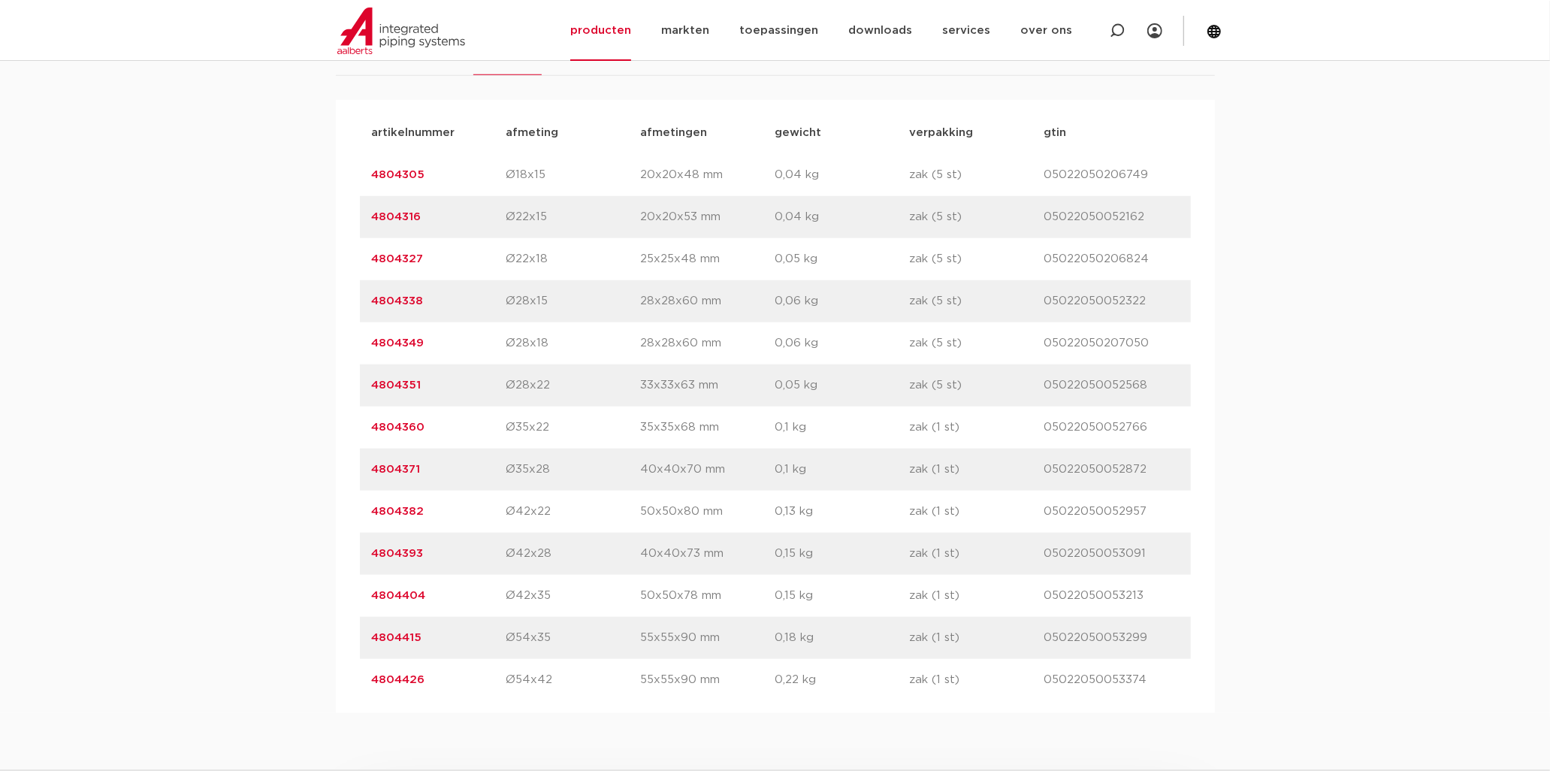
drag, startPoint x: 364, startPoint y: 466, endPoint x: 429, endPoint y: 473, distance: 65.8
click at [429, 473] on div "artikelnummer 4804371 afmeting Ø35x28 [GEOGRAPHIC_DATA] 40x40x70 mm gewicht 0,1…" at bounding box center [775, 469] width 831 height 42
drag, startPoint x: 429, startPoint y: 473, endPoint x: 409, endPoint y: 473, distance: 20.3
copy link "4804371"
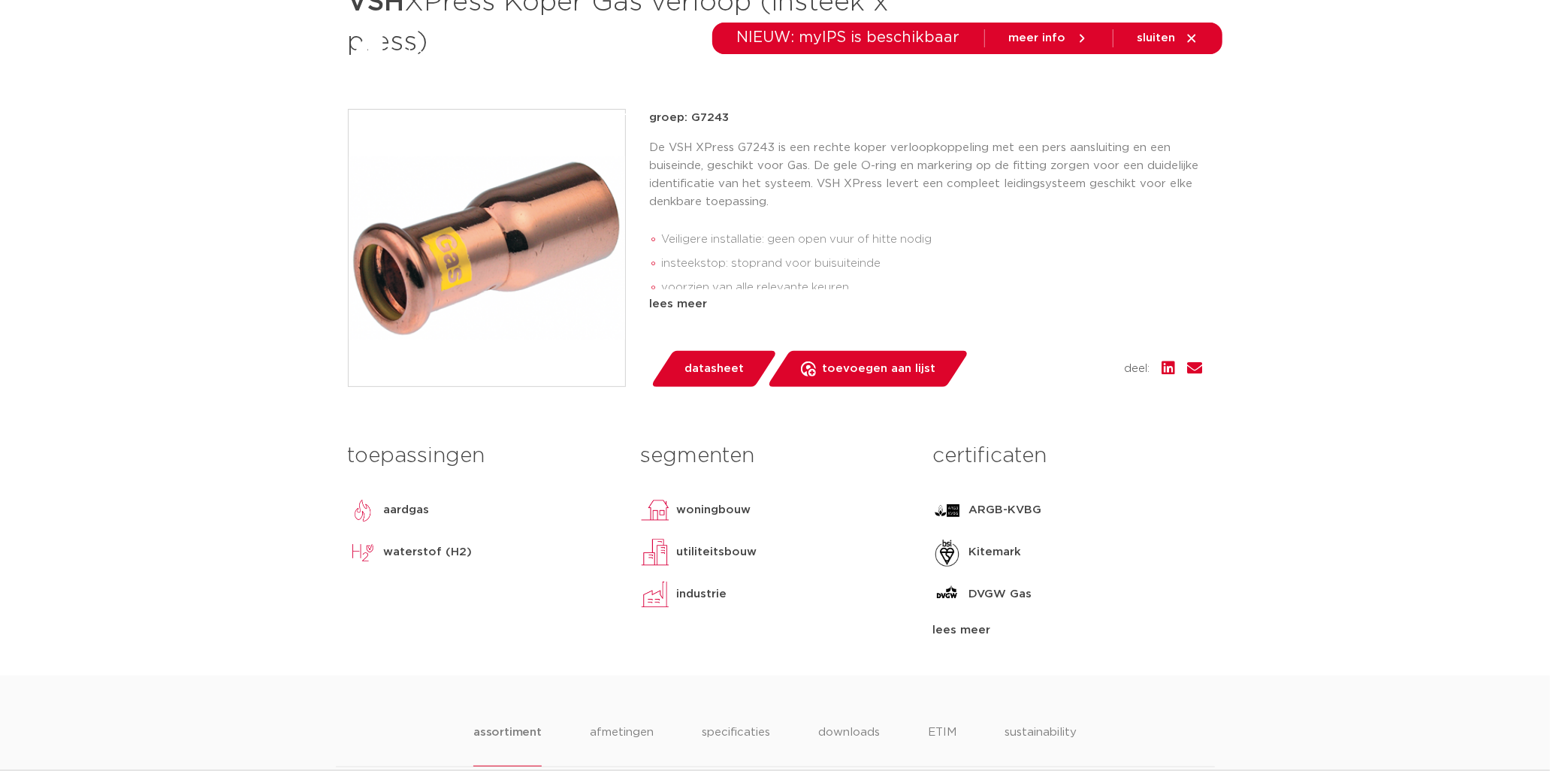
scroll to position [0, 0]
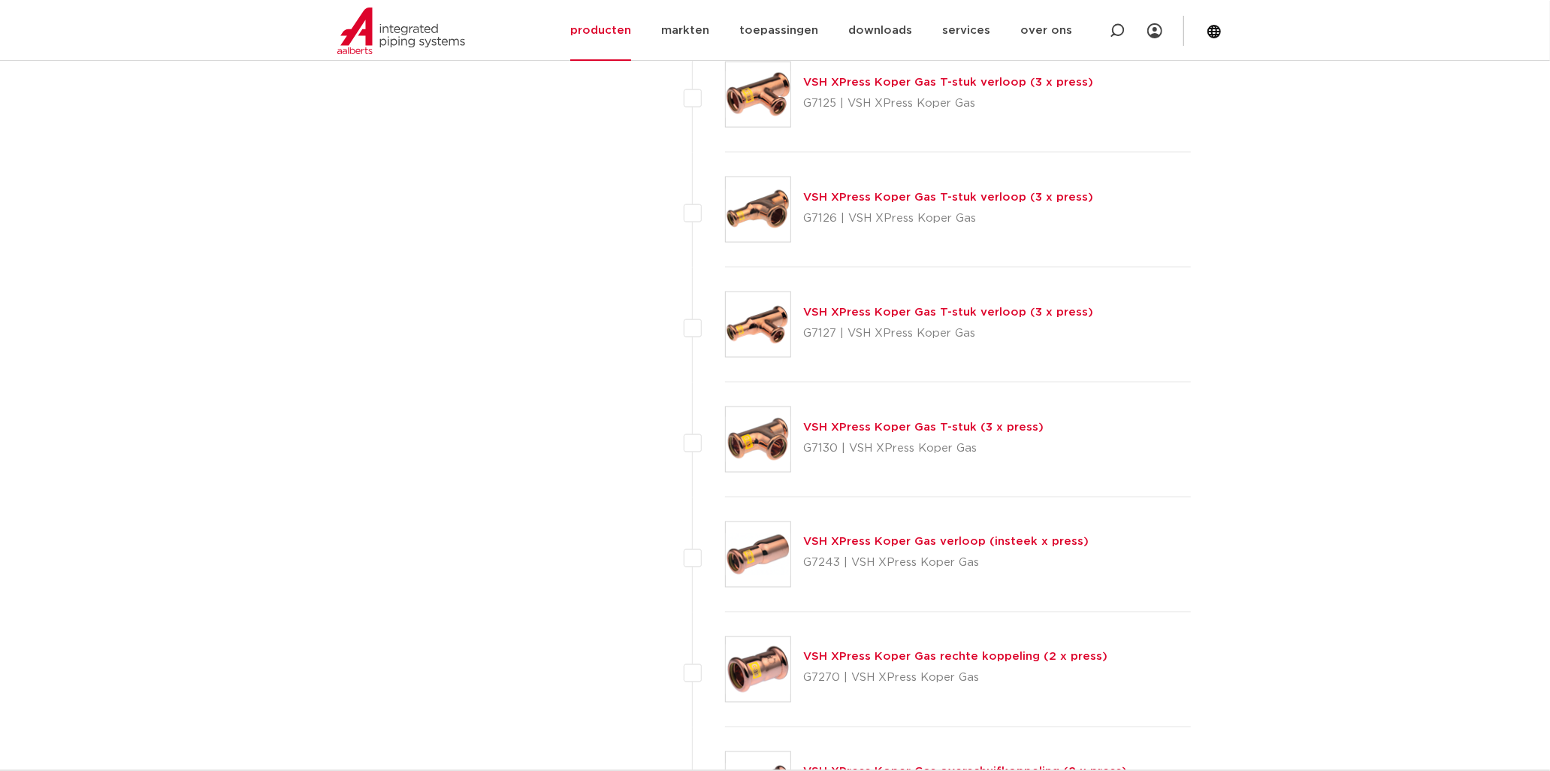
scroll to position [1752, 0]
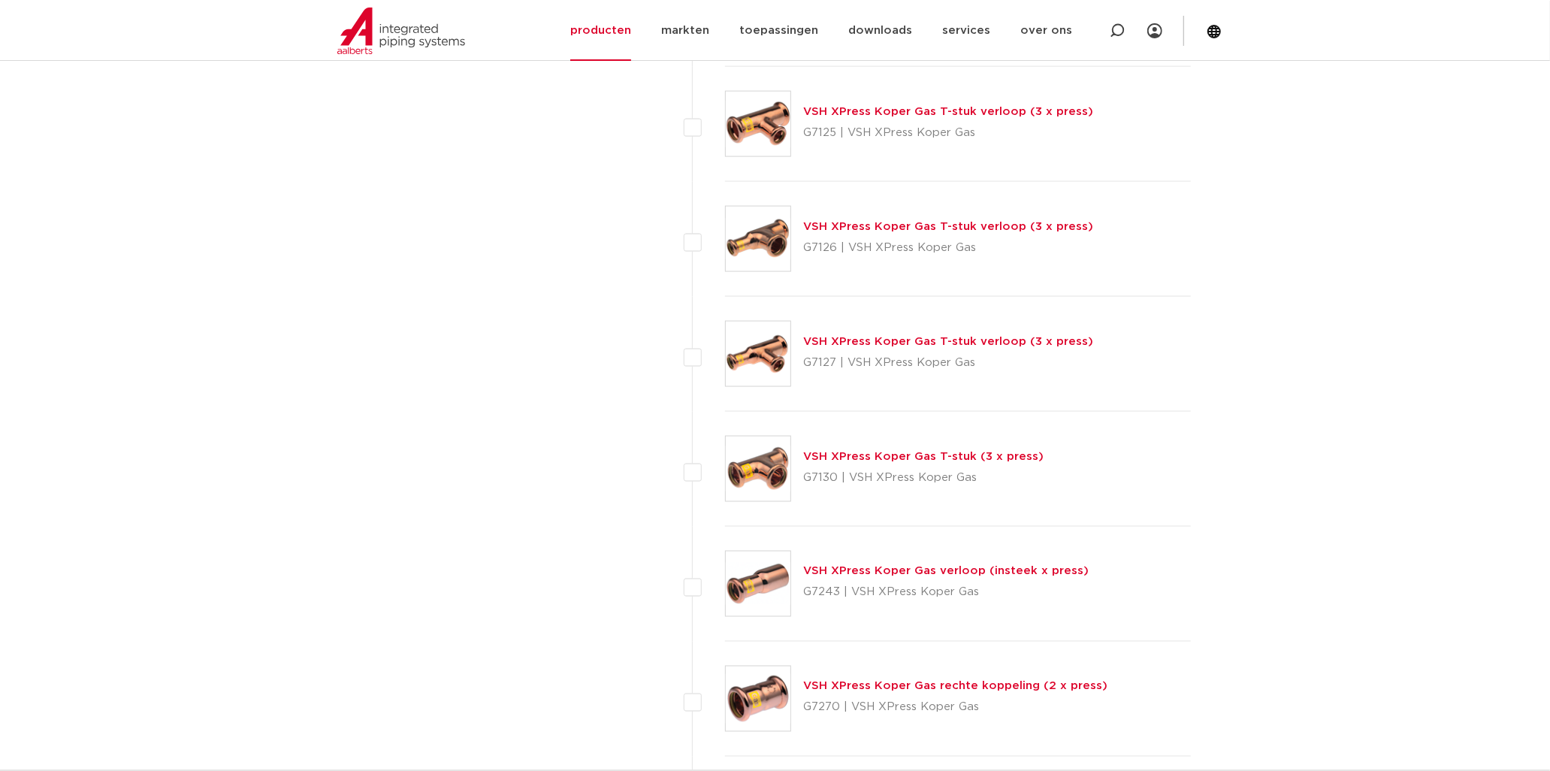
click at [862, 106] on link "VSH XPress Koper Gas T-stuk verloop (3 x press)" at bounding box center [948, 111] width 290 height 11
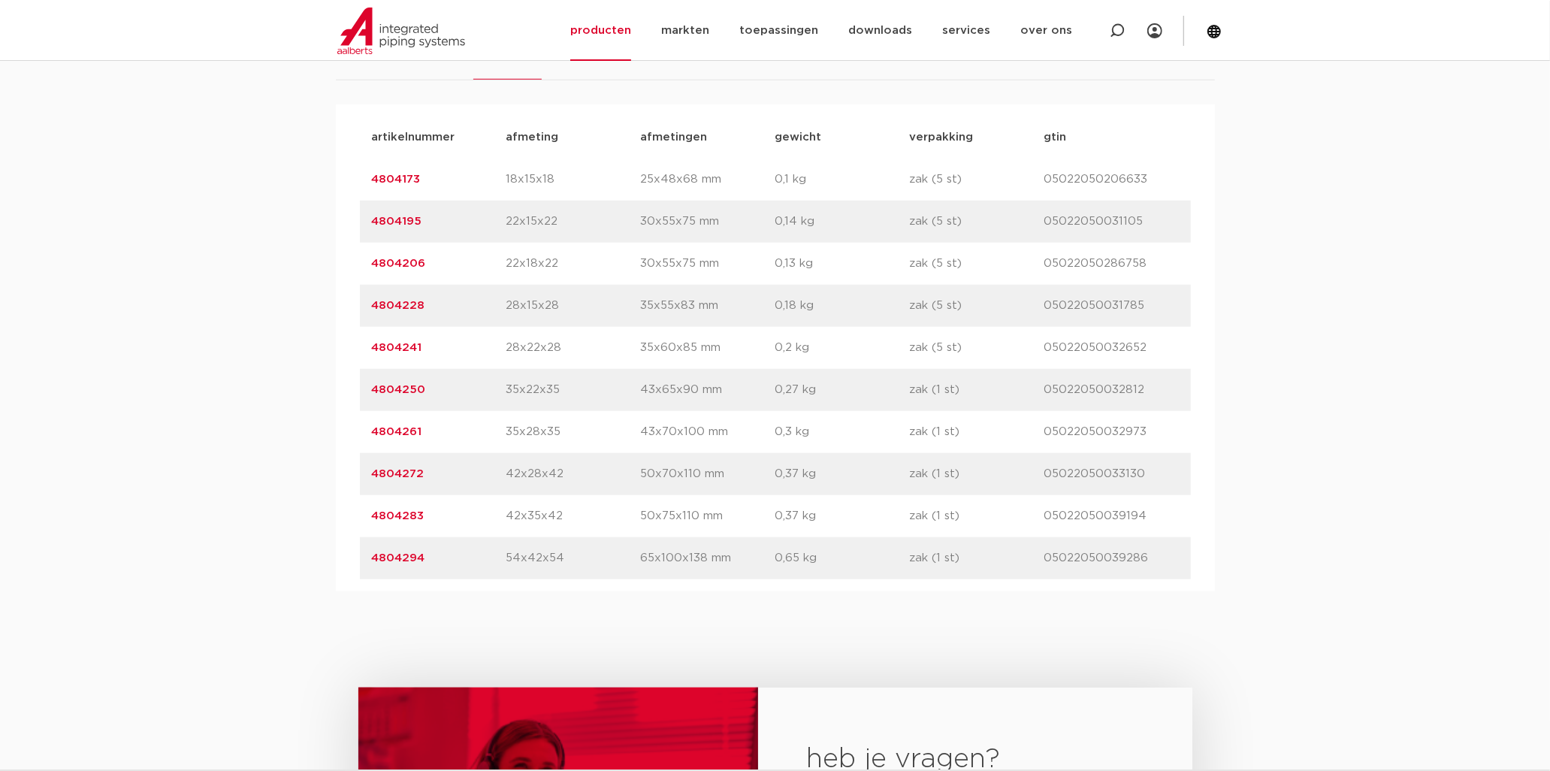
scroll to position [1001, 0]
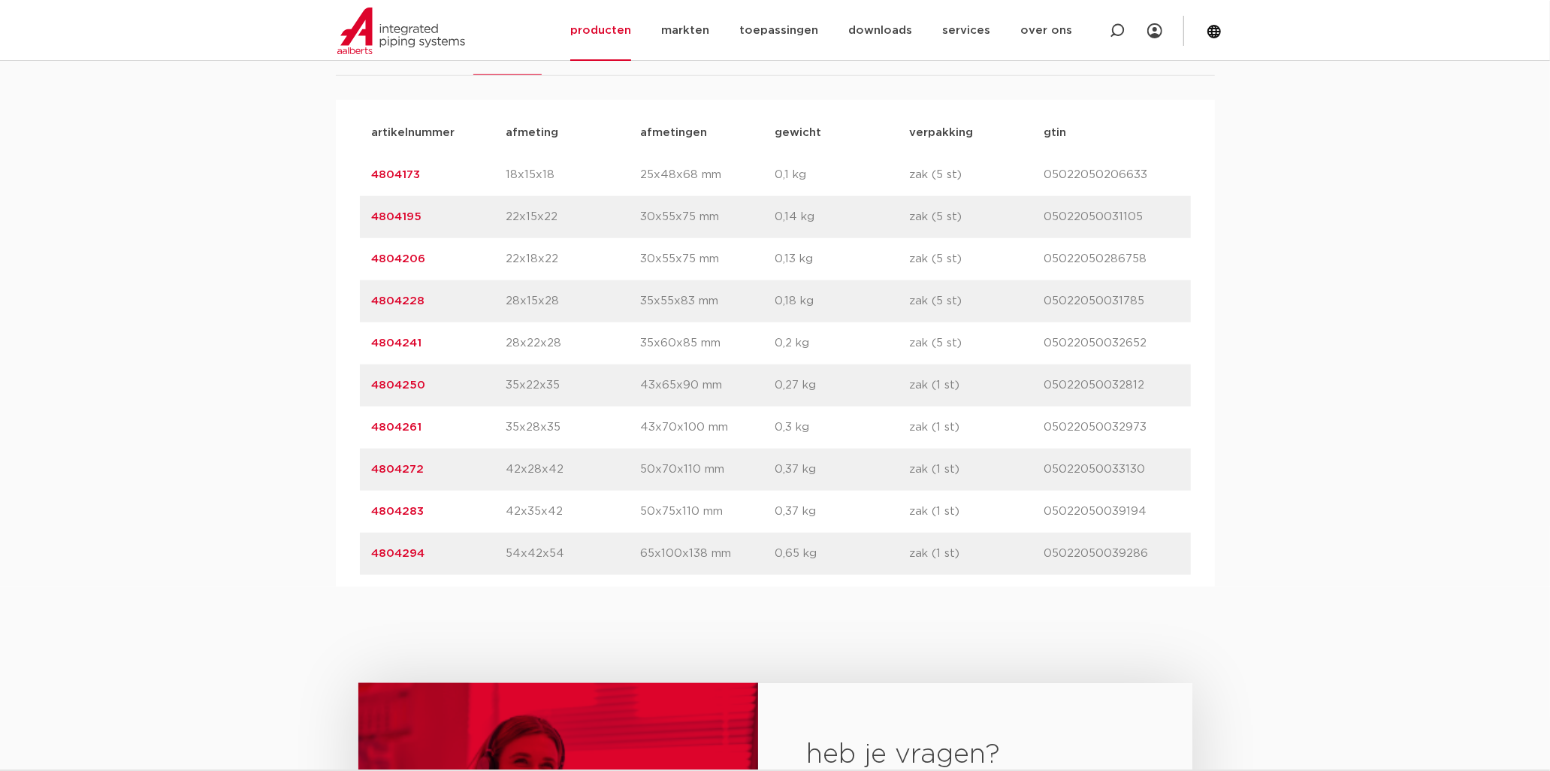
drag, startPoint x: 368, startPoint y: 340, endPoint x: 430, endPoint y: 340, distance: 62.3
click at [430, 340] on div "artikelnummer 4804241 afmeting 28x22x28 afmetingen 35x60x85 mm gewicht 0,2 kg v…" at bounding box center [775, 343] width 831 height 42
drag, startPoint x: 430, startPoint y: 340, endPoint x: 395, endPoint y: 342, distance: 35.3
copy link "4804241"
